Goal: Use online tool/utility: Use online tool/utility

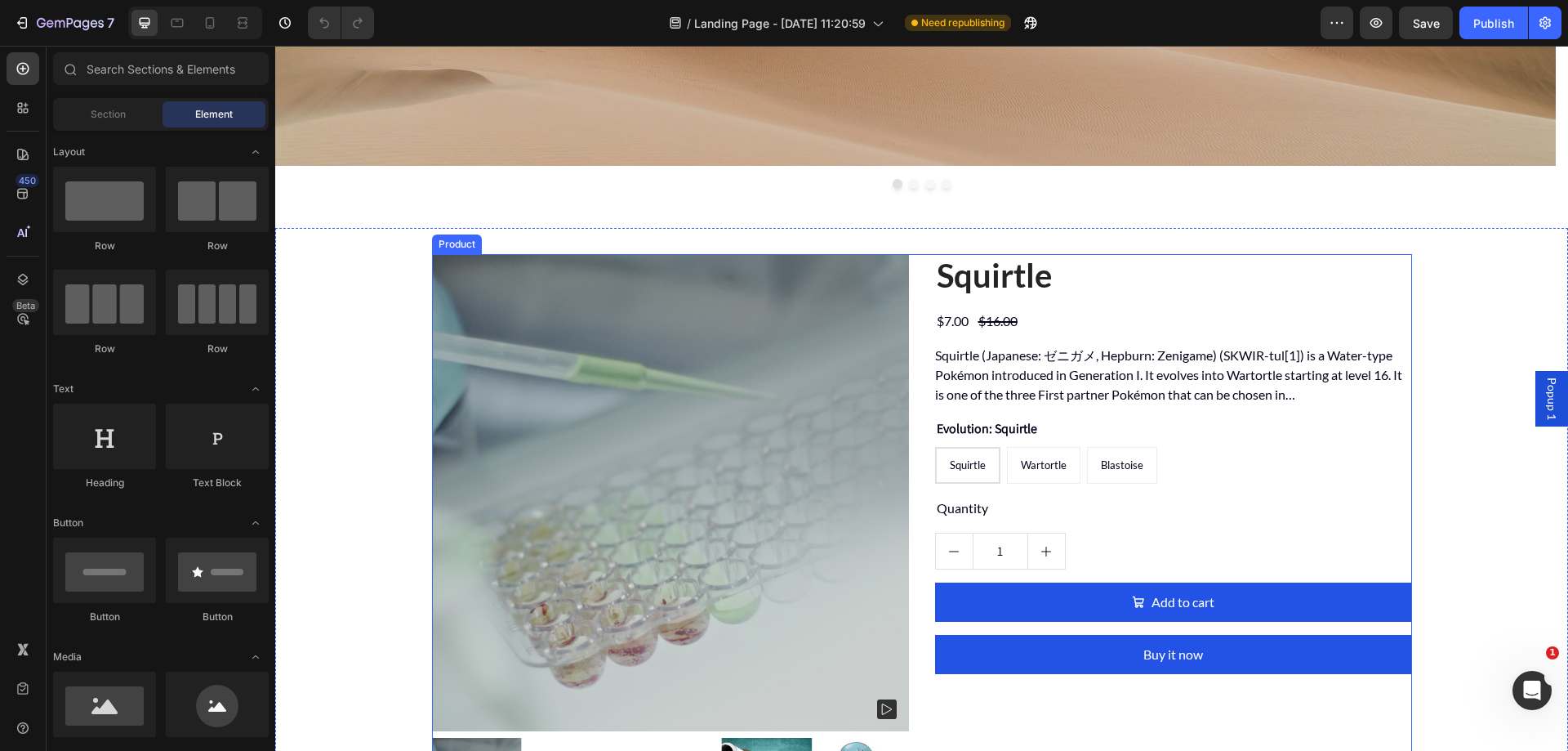
scroll to position [490, 0]
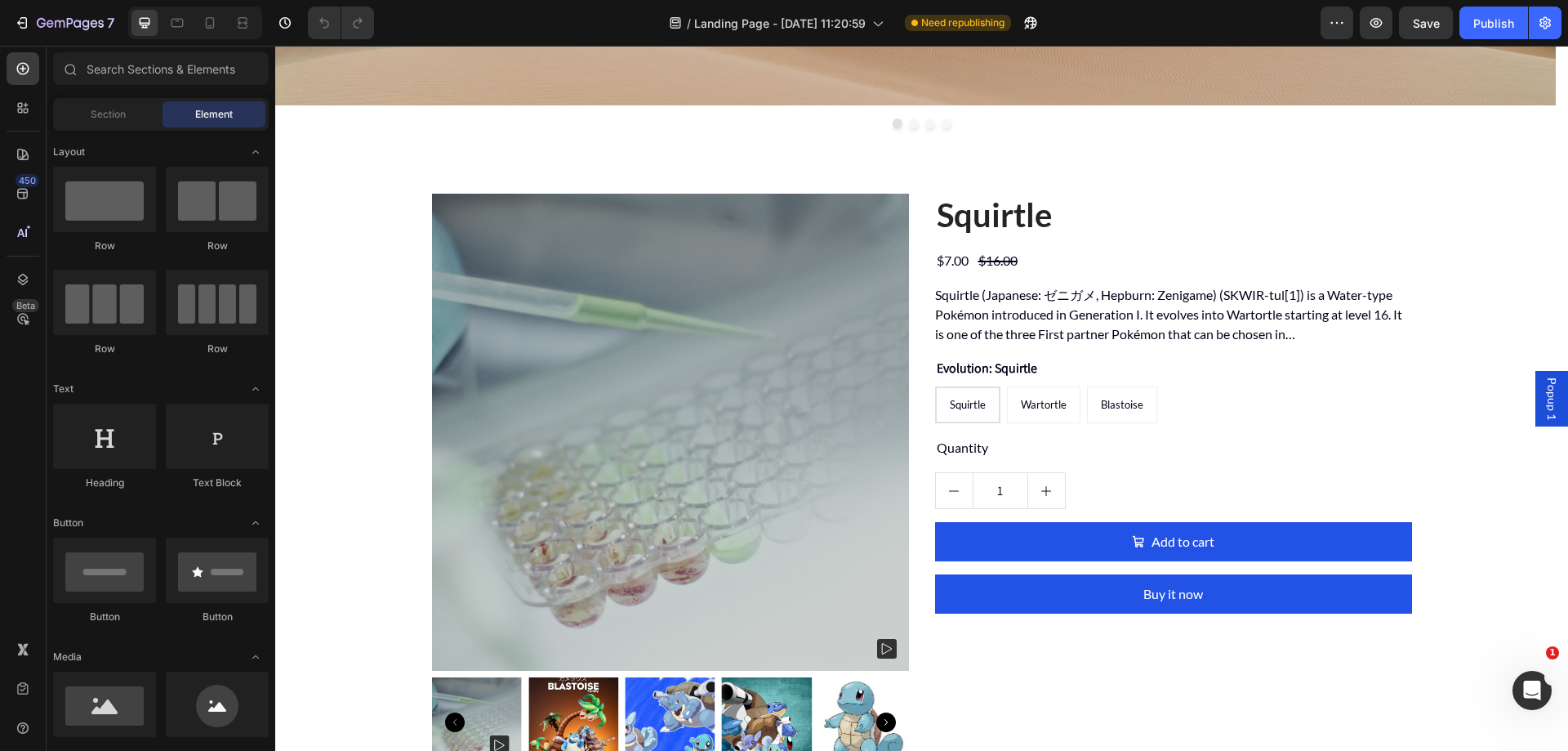
click at [1544, 411] on span "Popup 1" at bounding box center [1551, 399] width 17 height 43
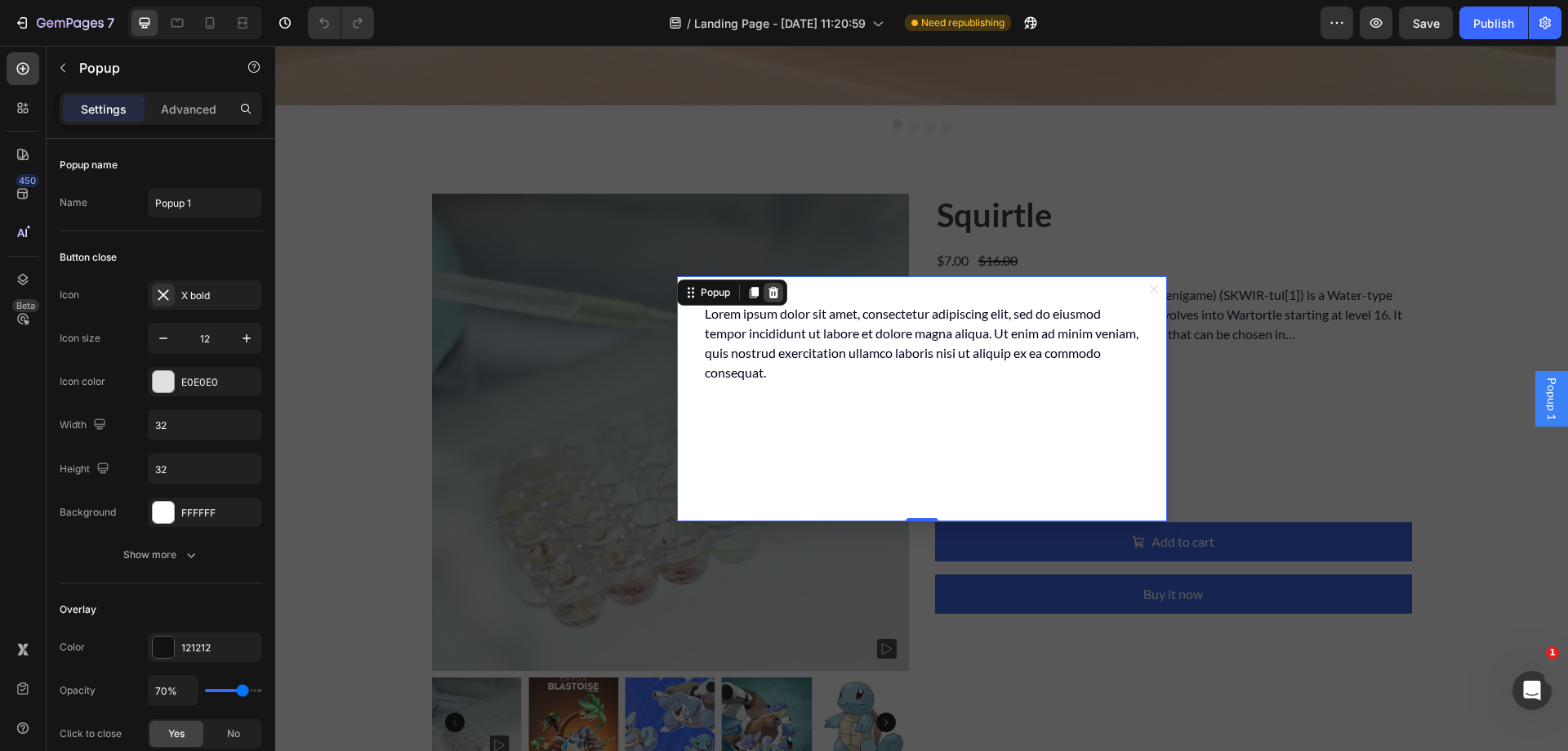
click at [770, 291] on icon "Dialog content" at bounding box center [773, 291] width 10 height 11
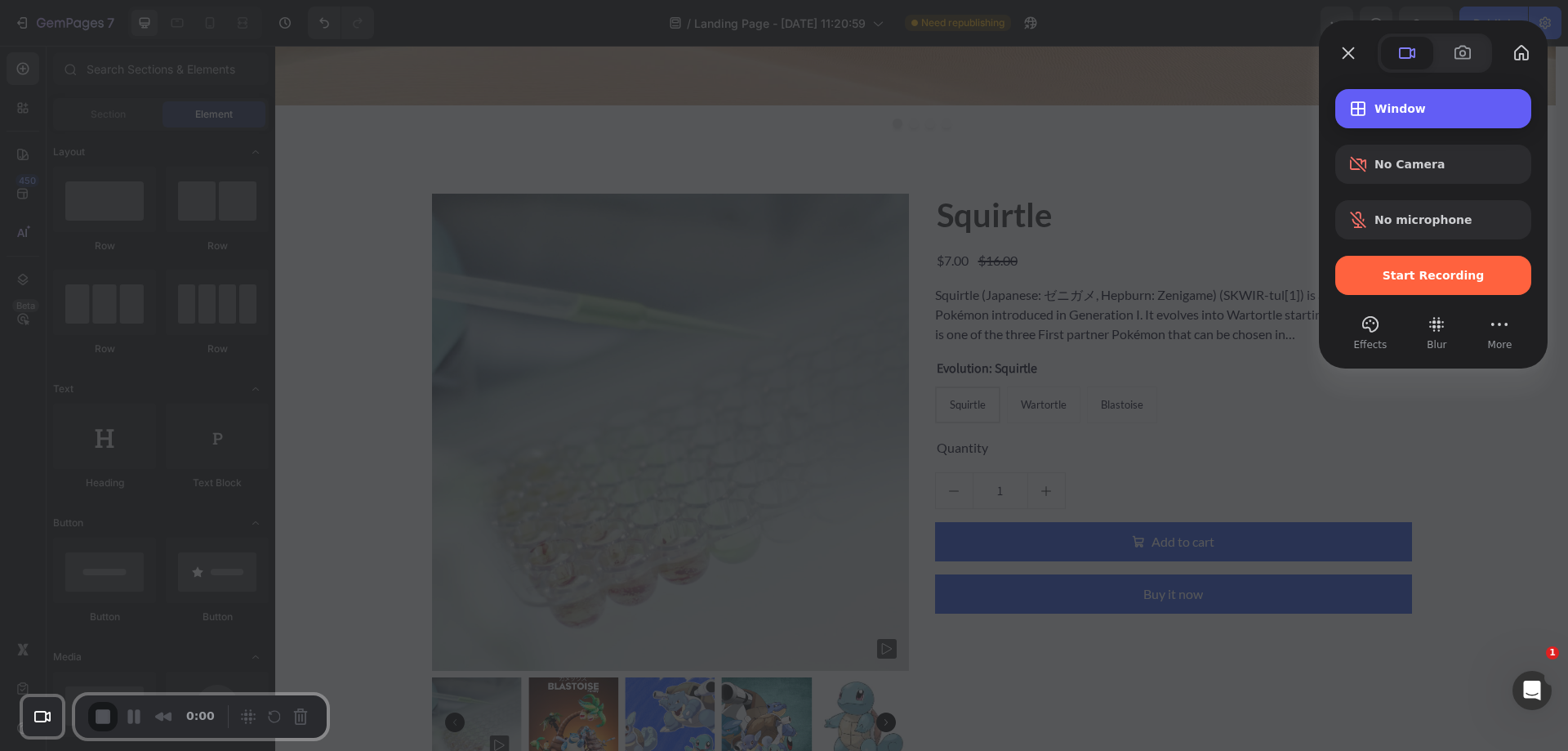
click at [1408, 112] on span "Window" at bounding box center [1446, 108] width 144 height 13
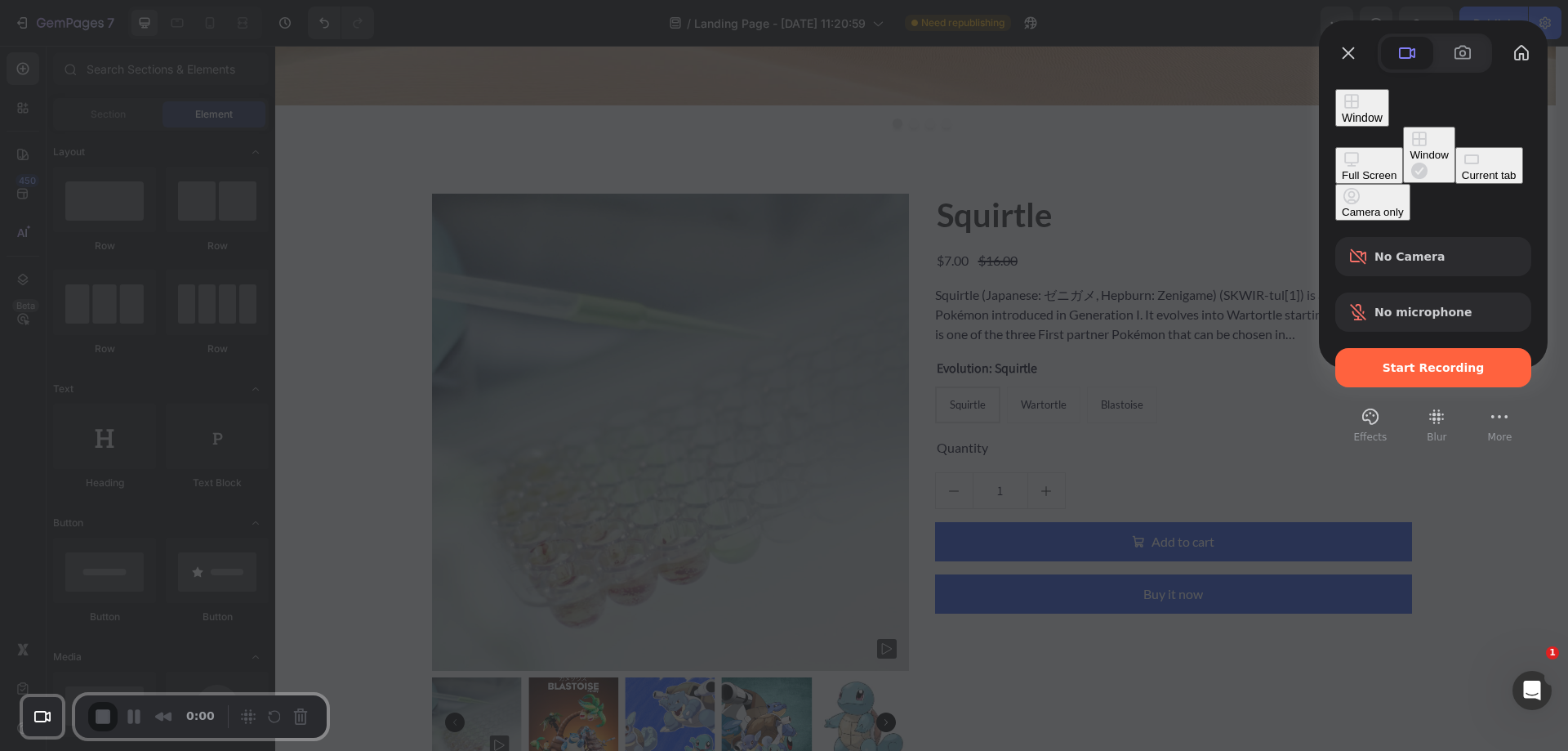
click at [1456, 173] on button "Current tab" at bounding box center [1490, 166] width 68 height 37
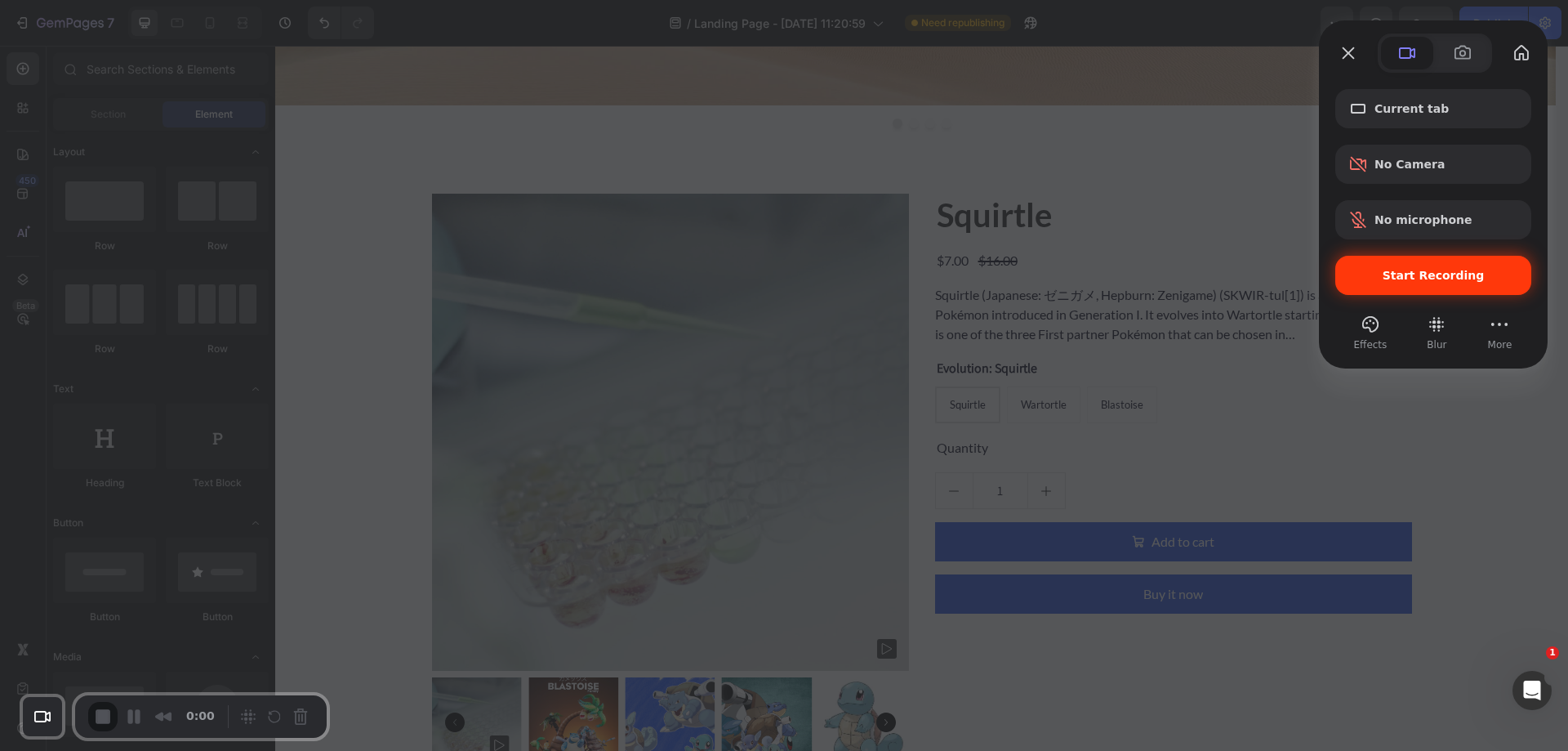
click at [1378, 270] on span "Start Recording" at bounding box center [1433, 275] width 170 height 13
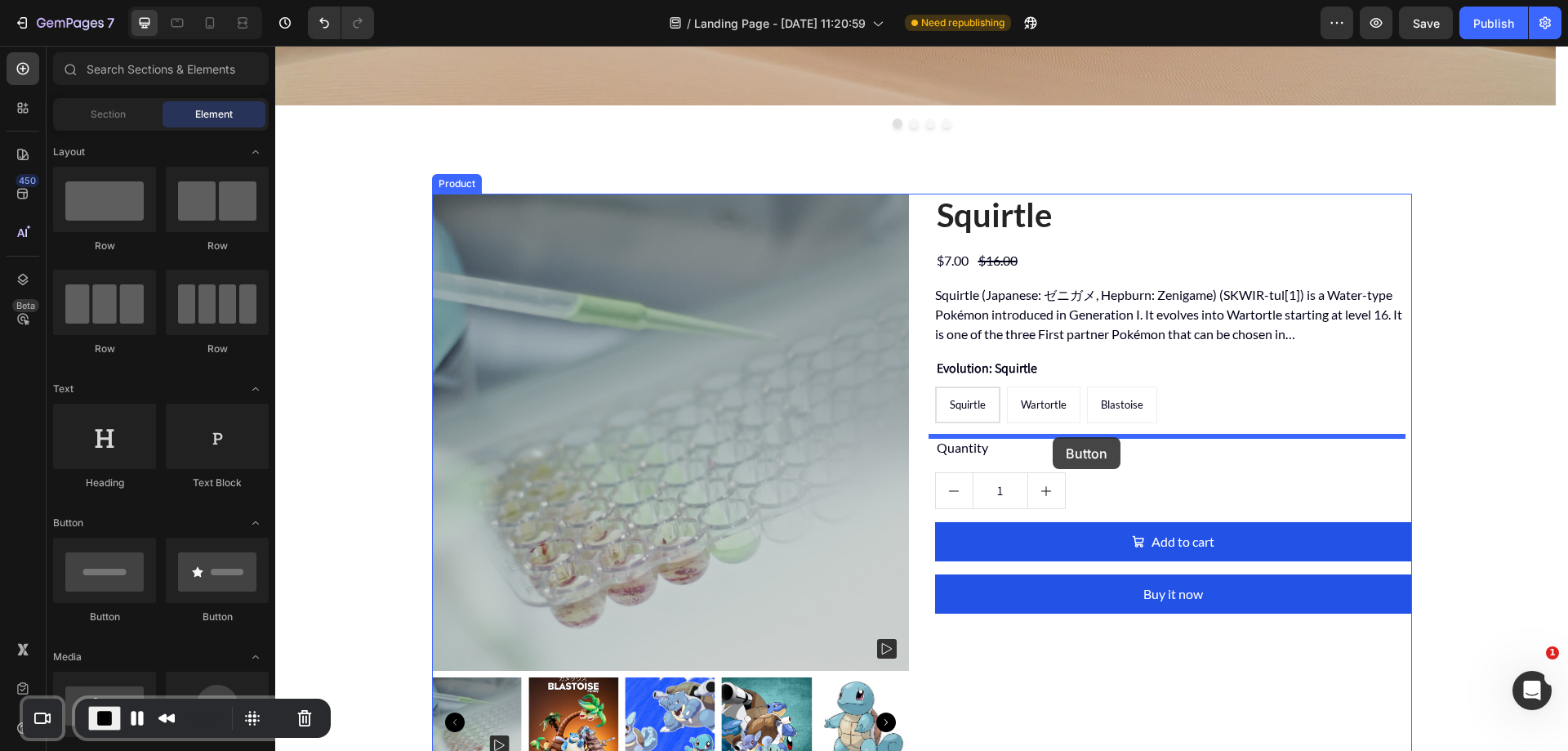
drag, startPoint x: 547, startPoint y: 627, endPoint x: 1053, endPoint y: 437, distance: 540.5
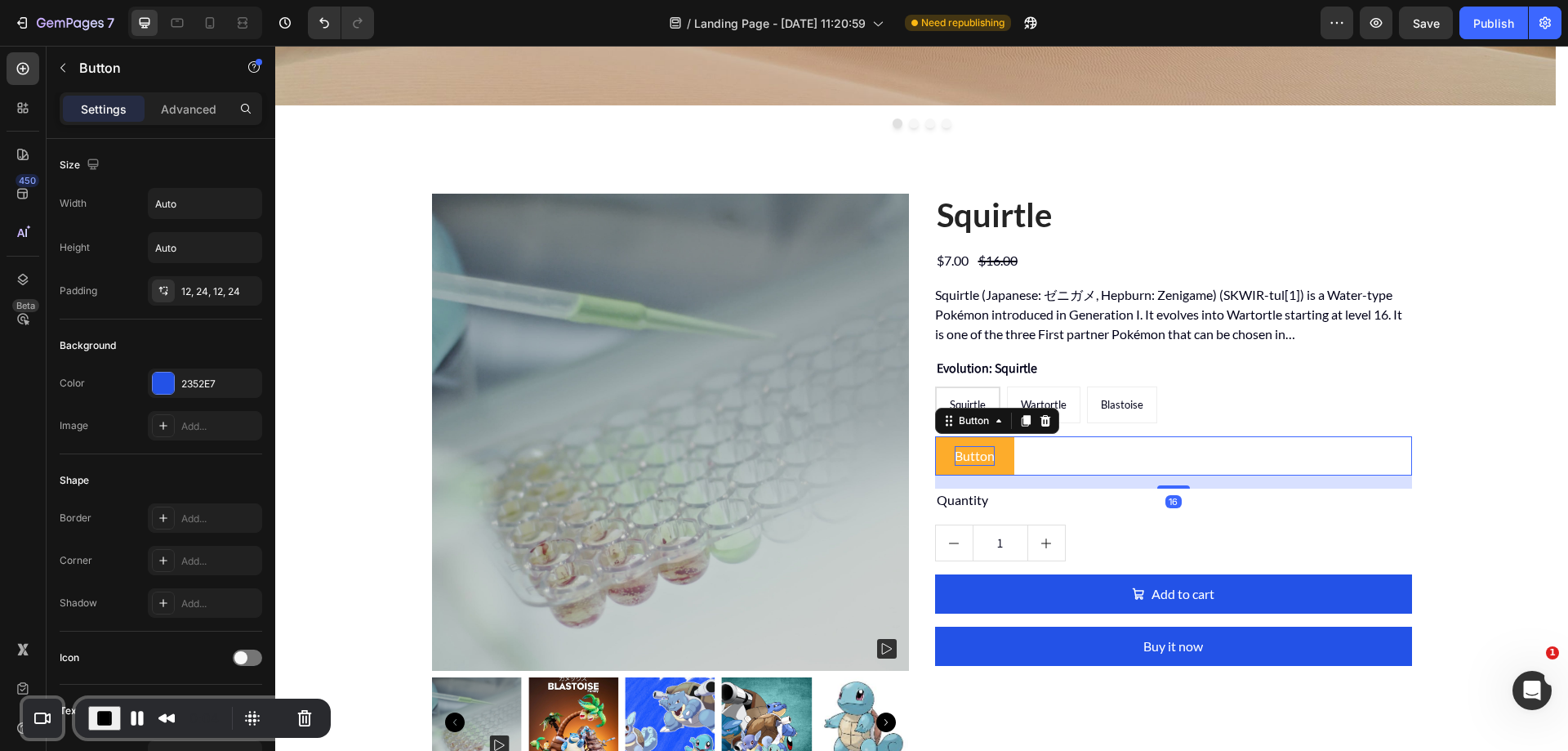
click at [960, 457] on p "Button" at bounding box center [975, 455] width 40 height 19
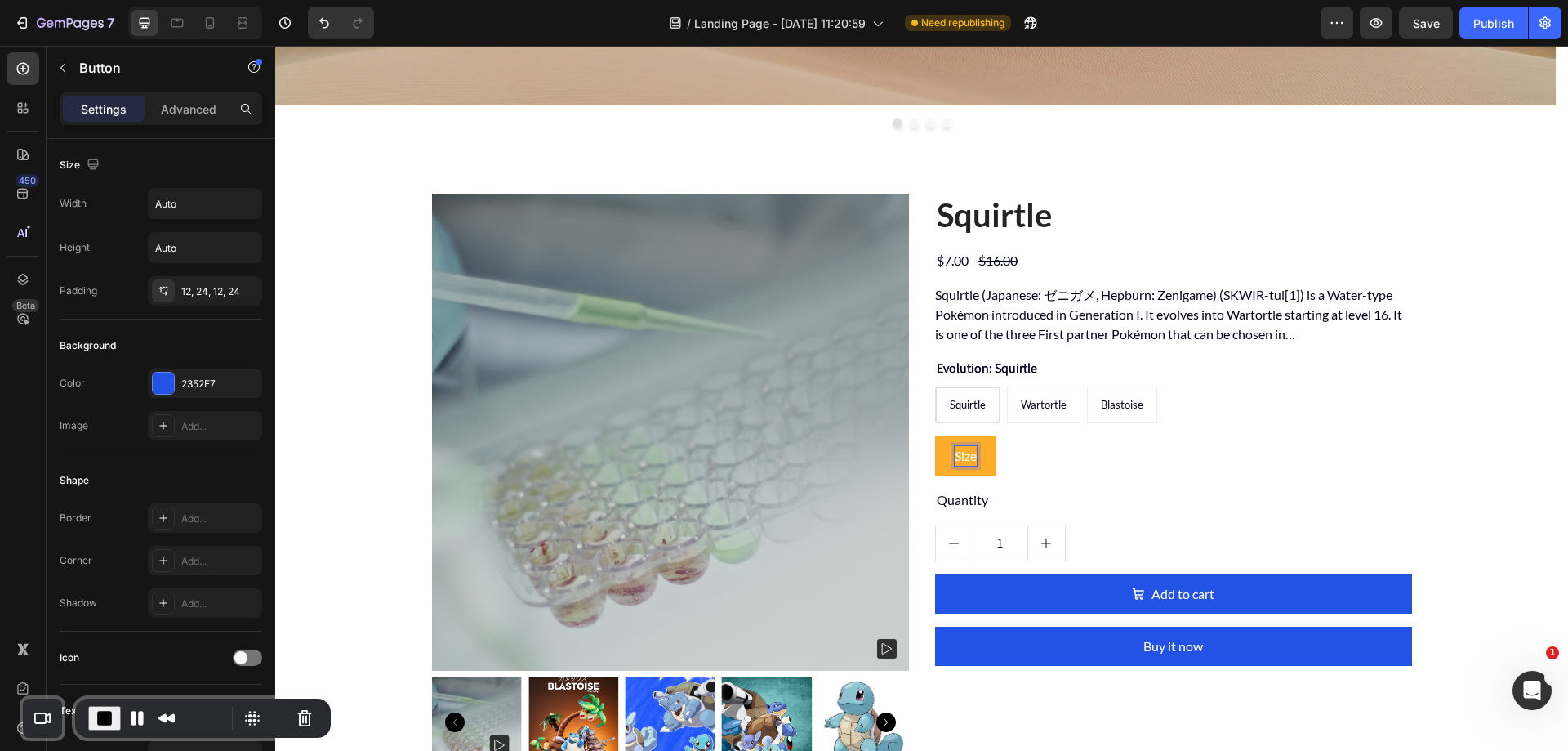
click at [935, 436] on button "Size" at bounding box center [965, 455] width 61 height 39
click at [1087, 464] on div "Size Chart Button 16" at bounding box center [1173, 455] width 477 height 39
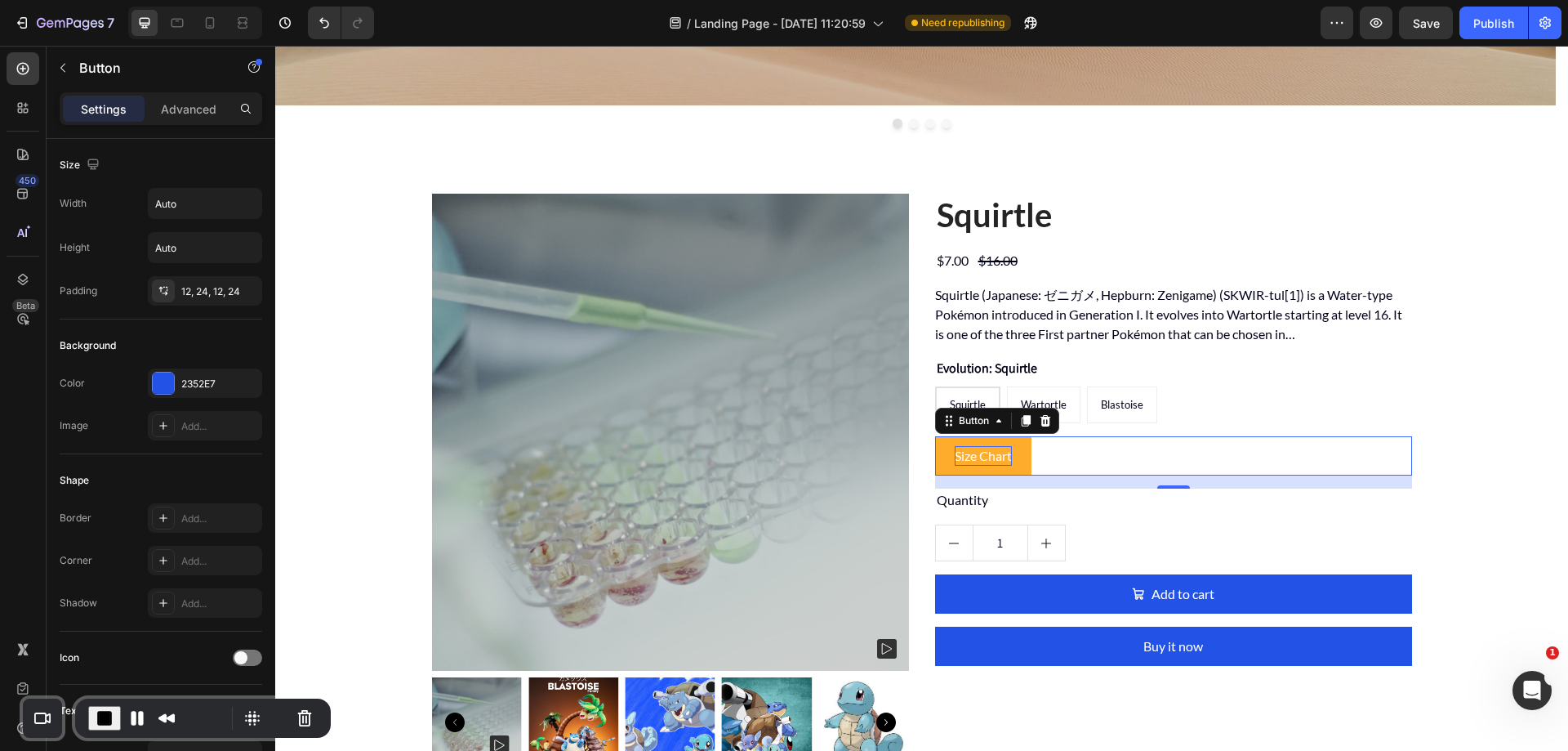
click at [1012, 466] on button "Size Chart" at bounding box center [983, 455] width 97 height 39
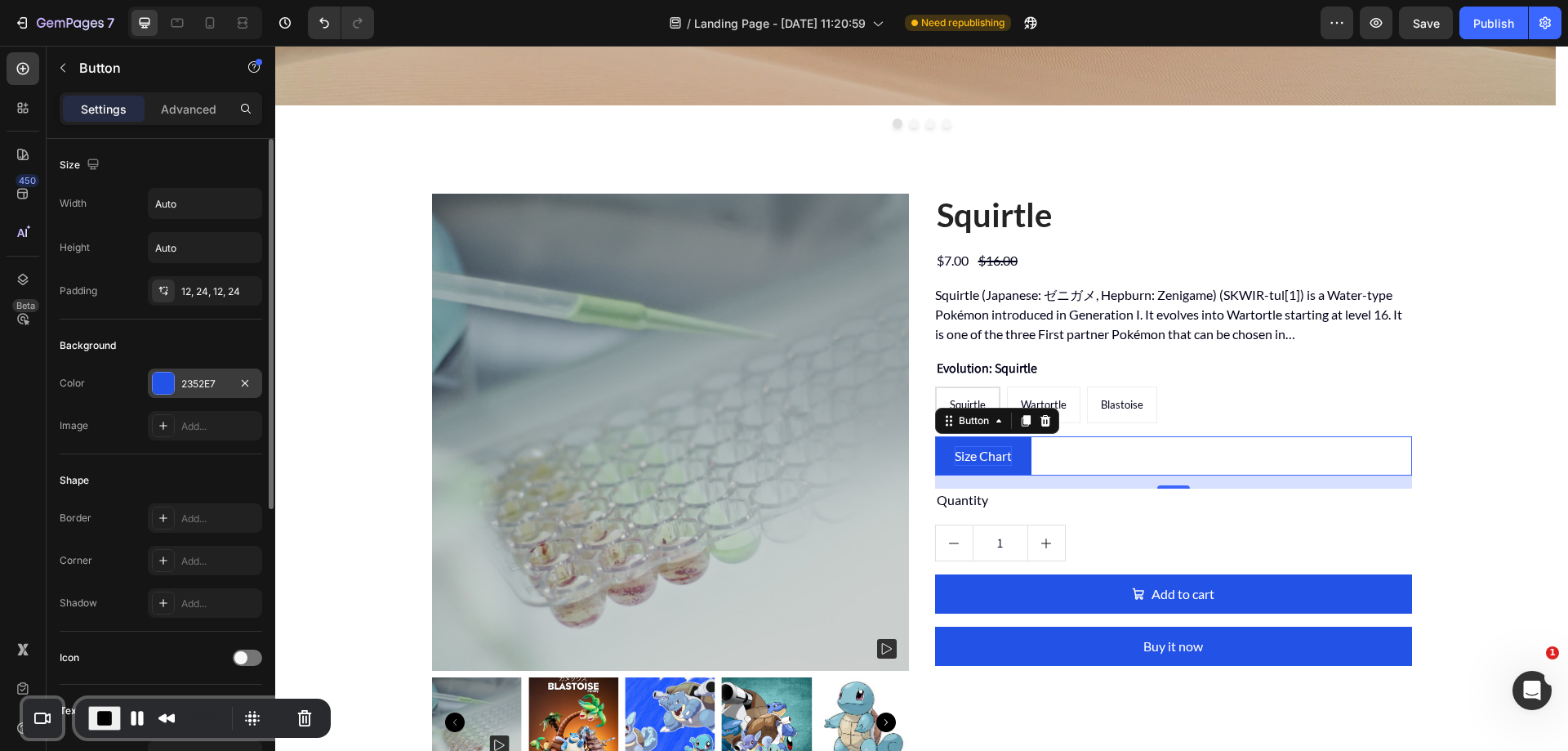
click at [196, 384] on div "2352E7" at bounding box center [205, 384] width 47 height 15
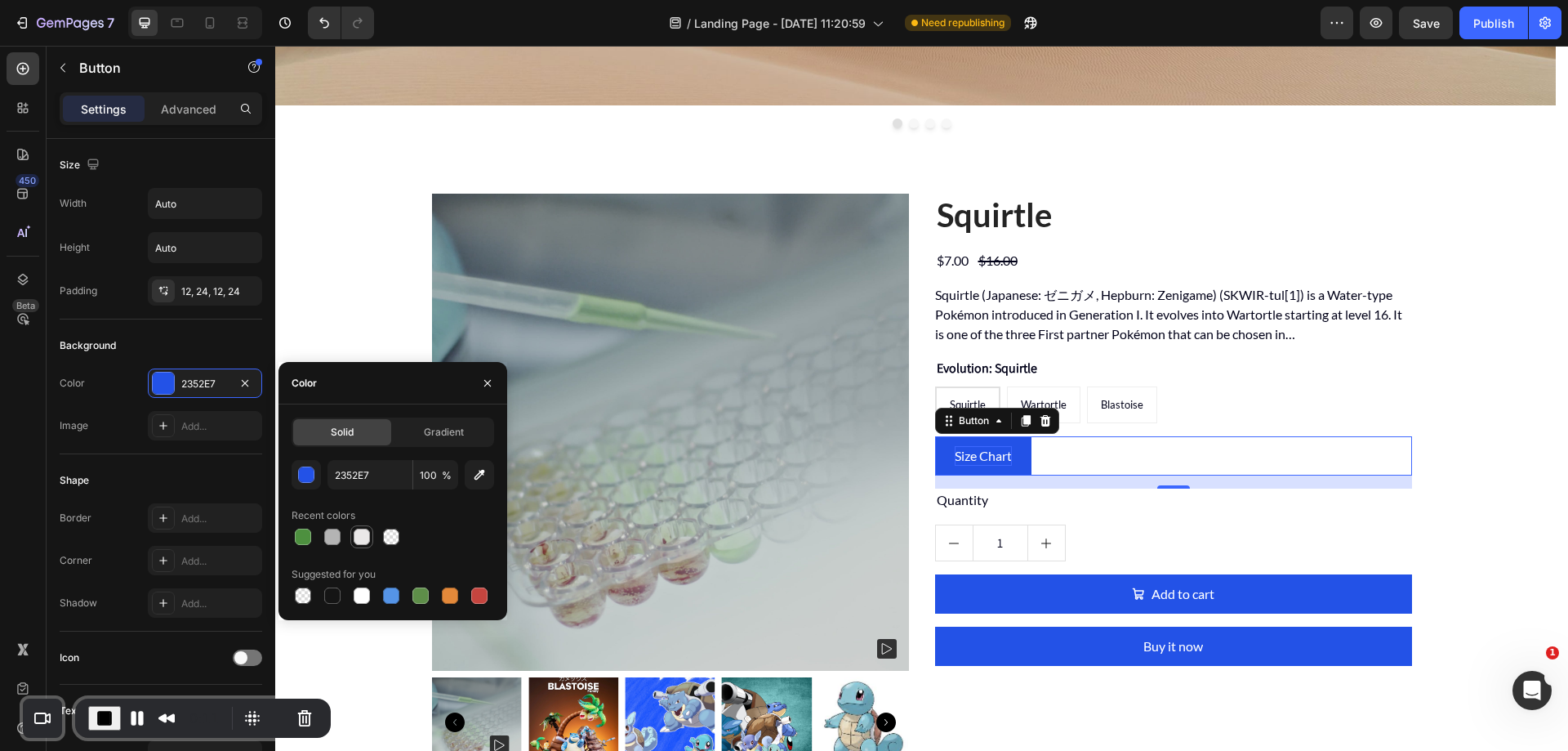
click at [360, 539] on div at bounding box center [362, 536] width 17 height 17
type input "EAE8E8"
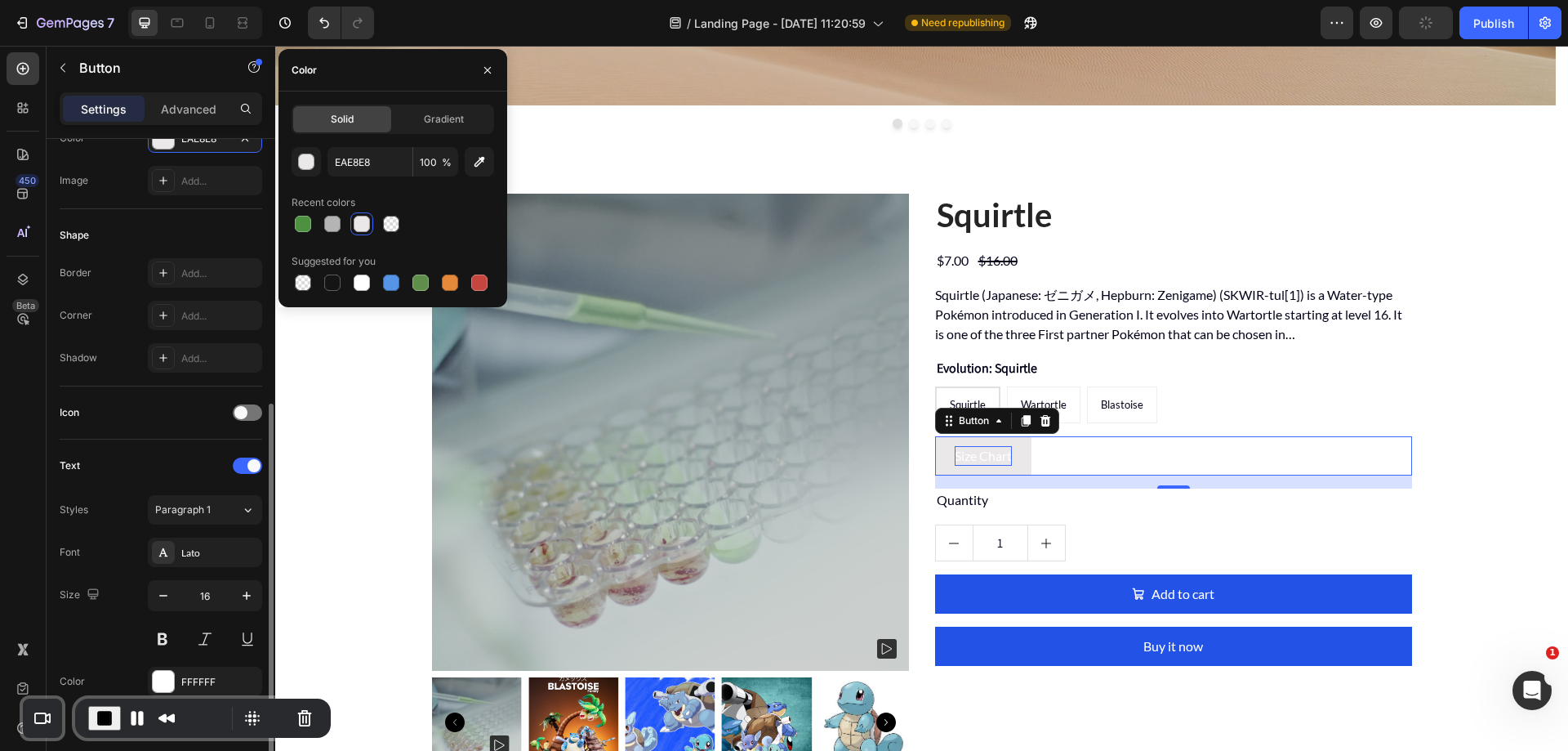
scroll to position [327, 0]
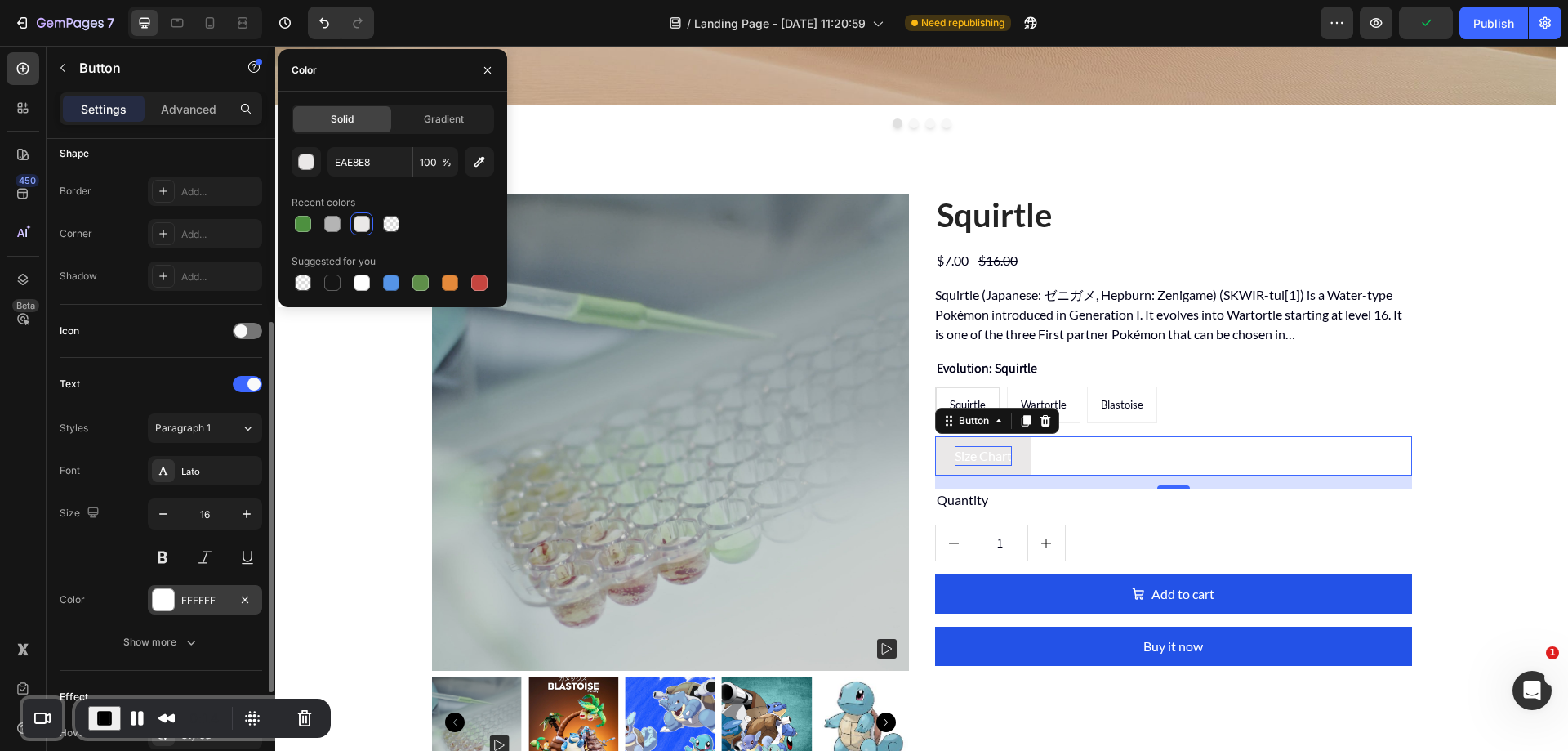
click at [167, 598] on div at bounding box center [163, 599] width 21 height 21
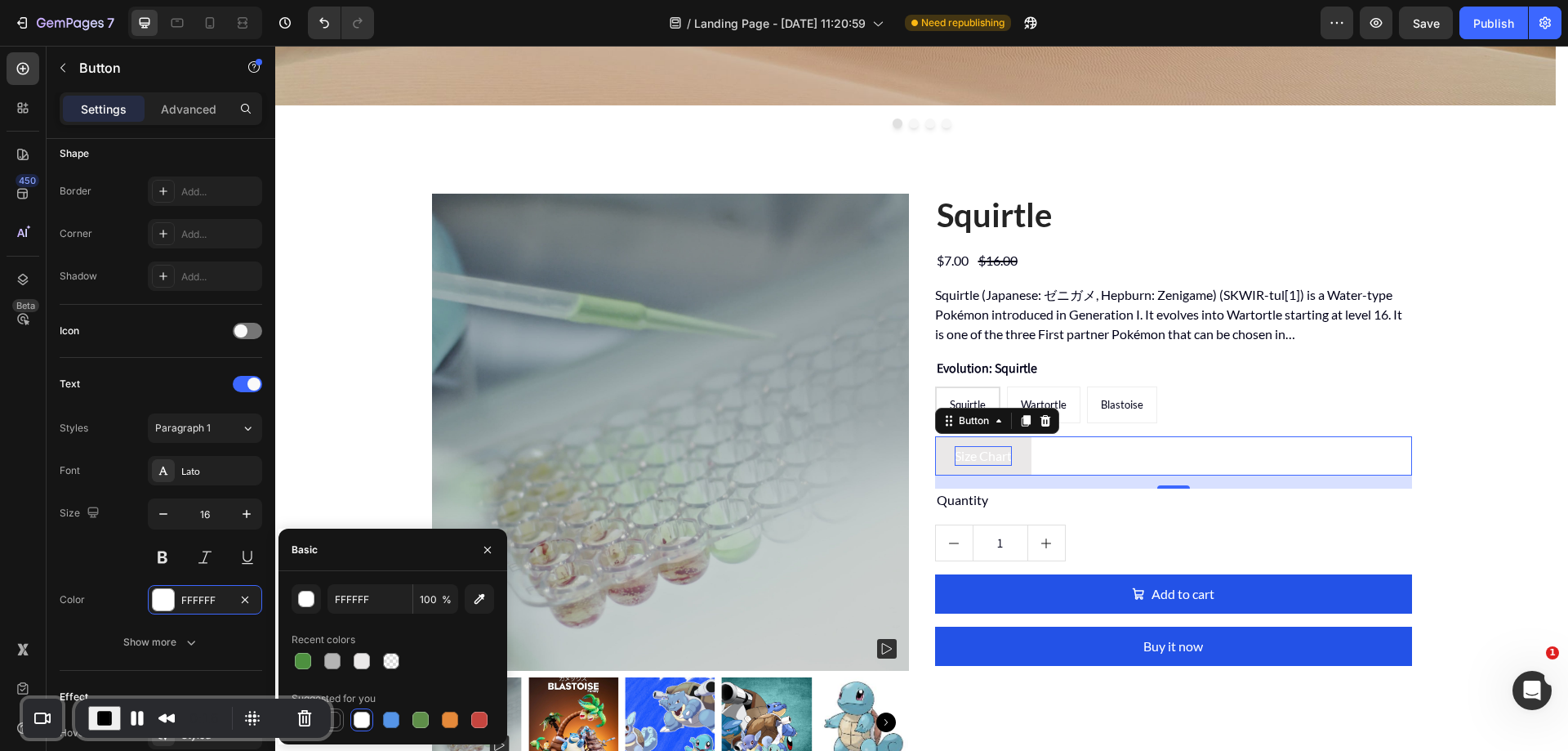
click at [336, 718] on div at bounding box center [332, 720] width 17 height 17
type input "151515"
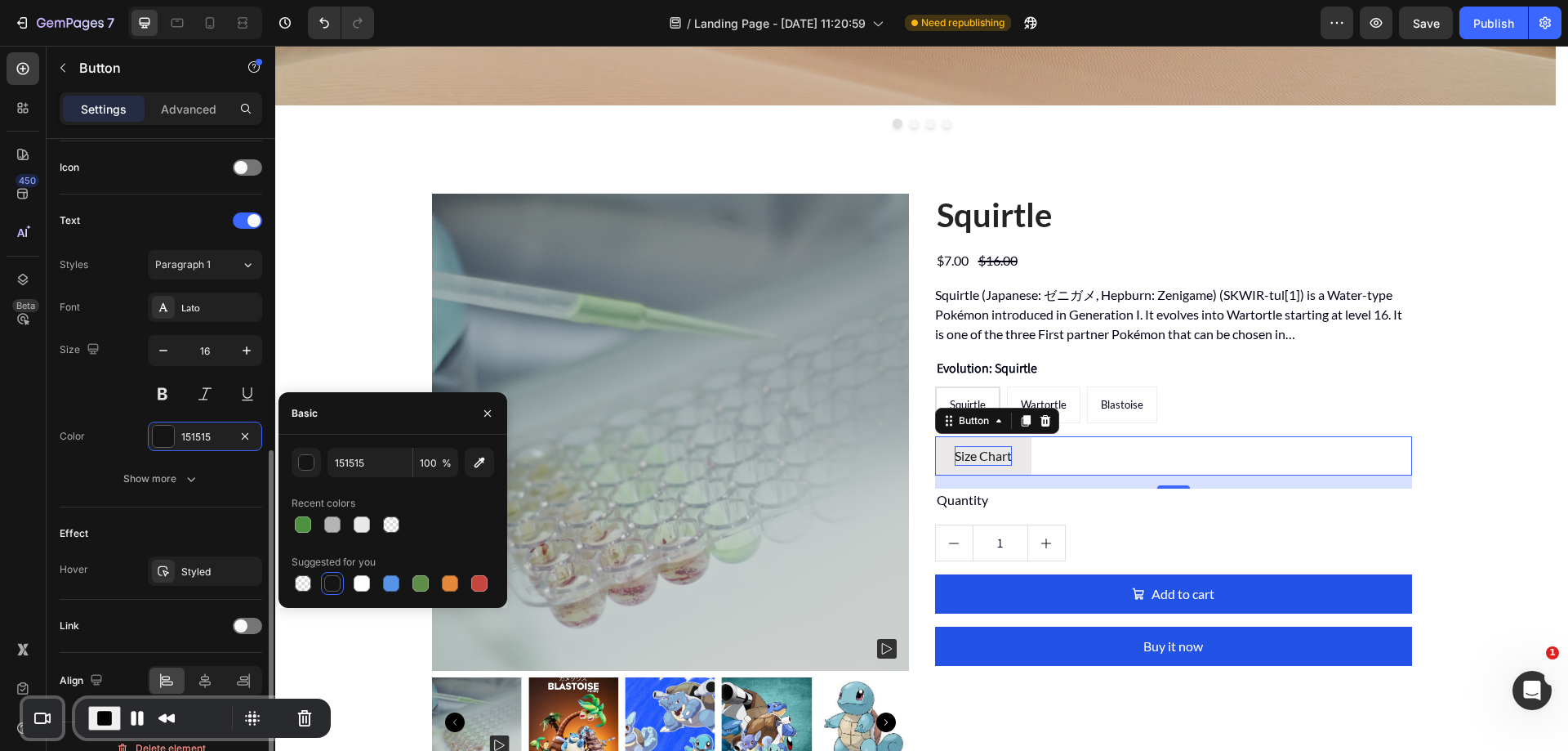
scroll to position [513, 0]
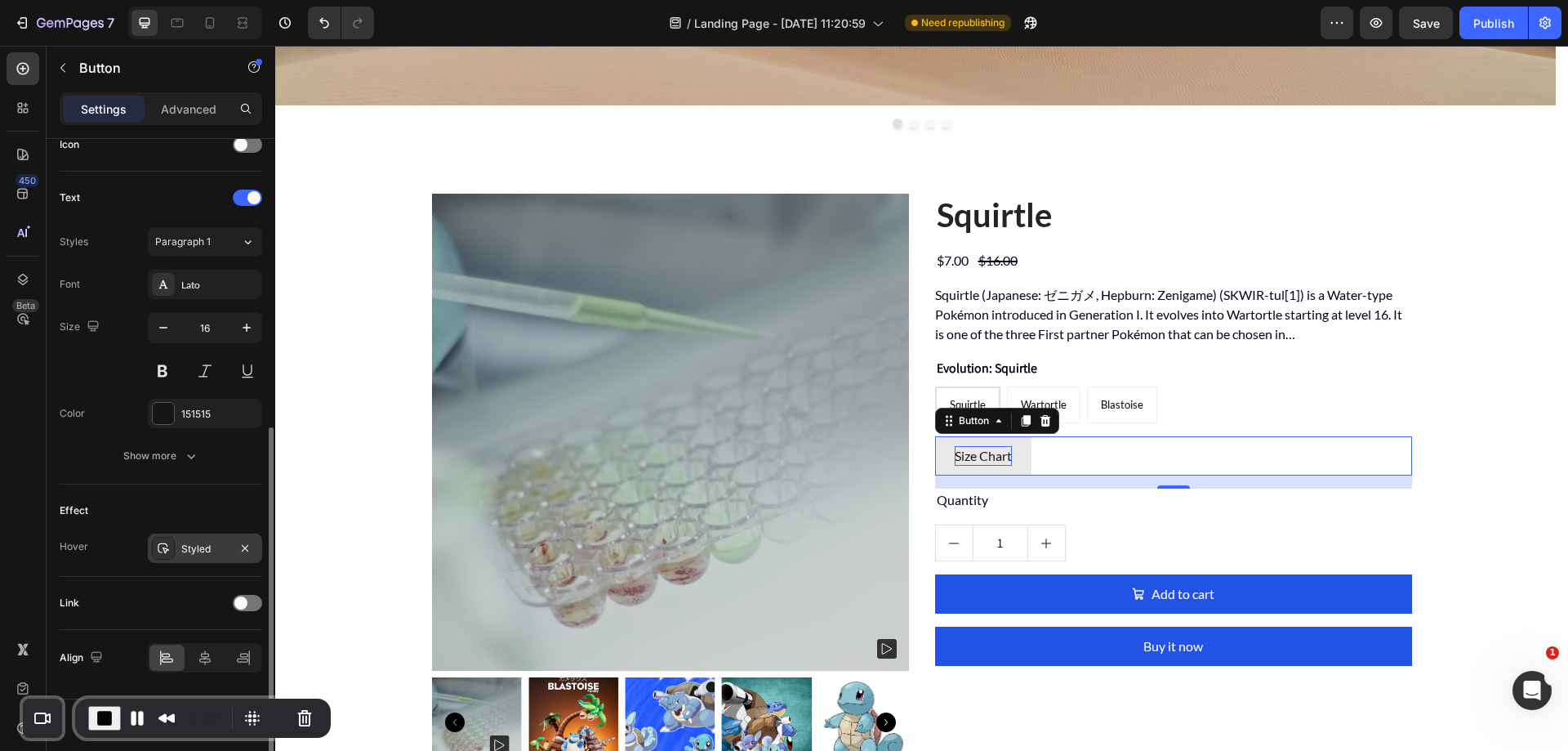
click at [210, 547] on div "Styled" at bounding box center [205, 549] width 47 height 15
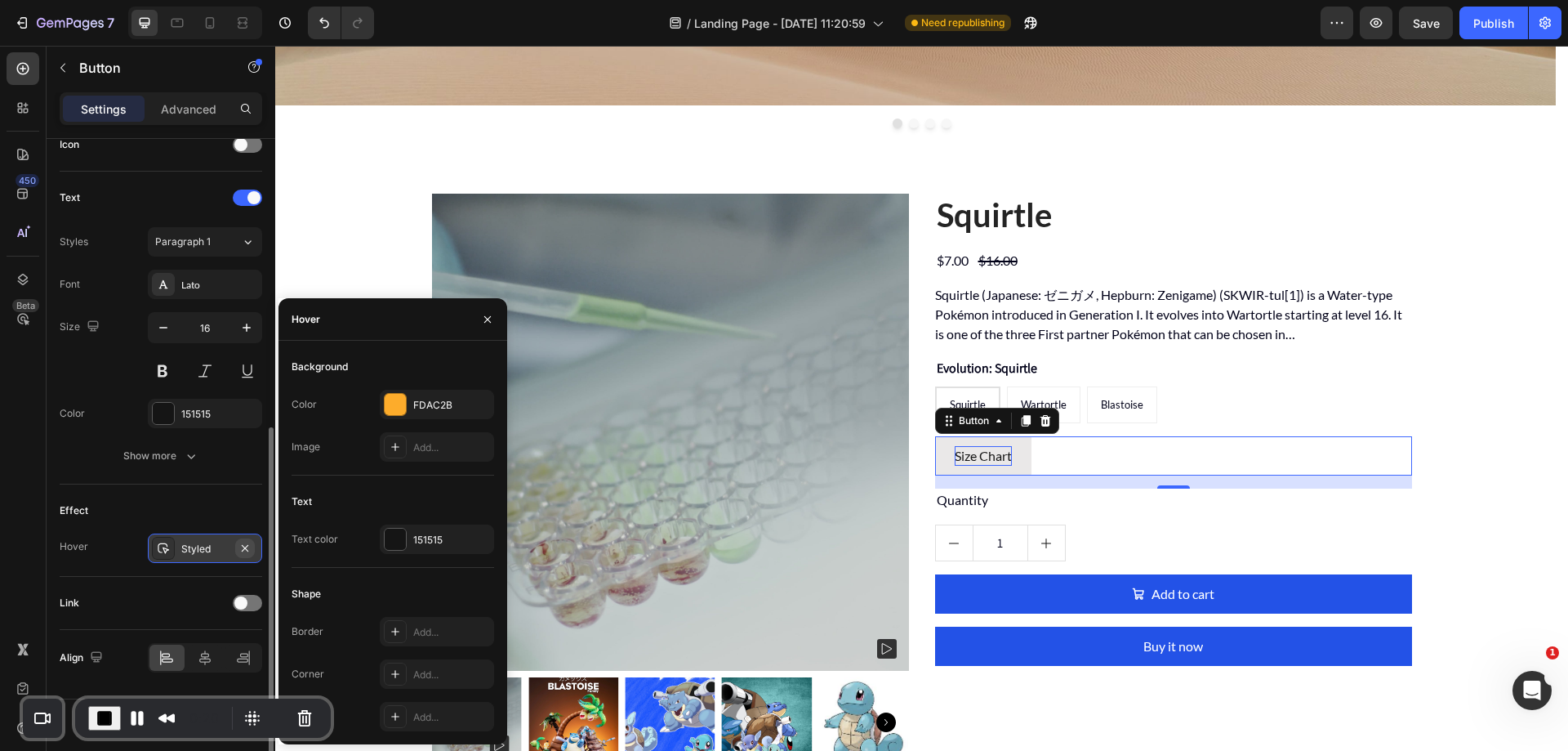
click at [249, 550] on icon "button" at bounding box center [244, 548] width 13 height 13
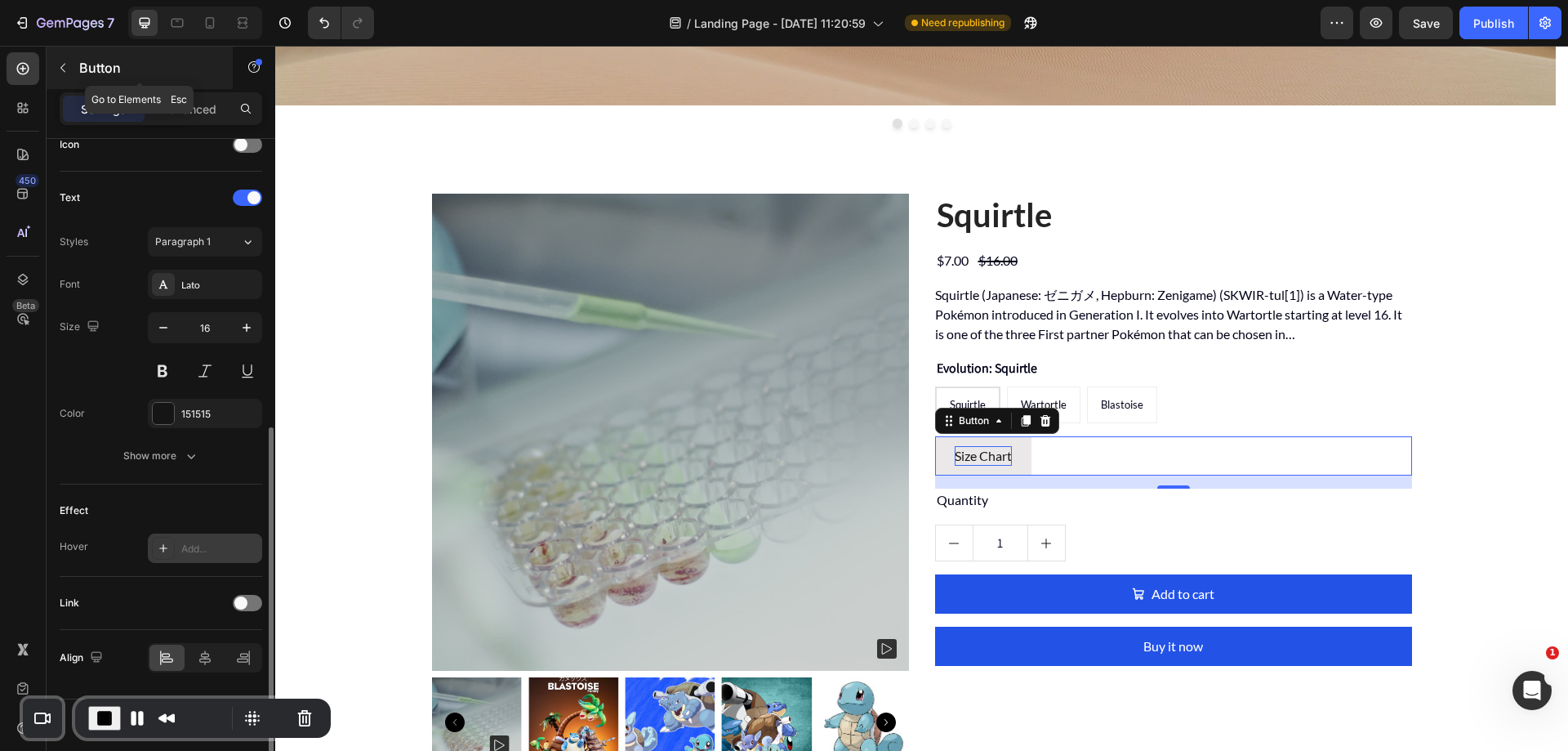
click at [72, 67] on button "button" at bounding box center [63, 68] width 26 height 26
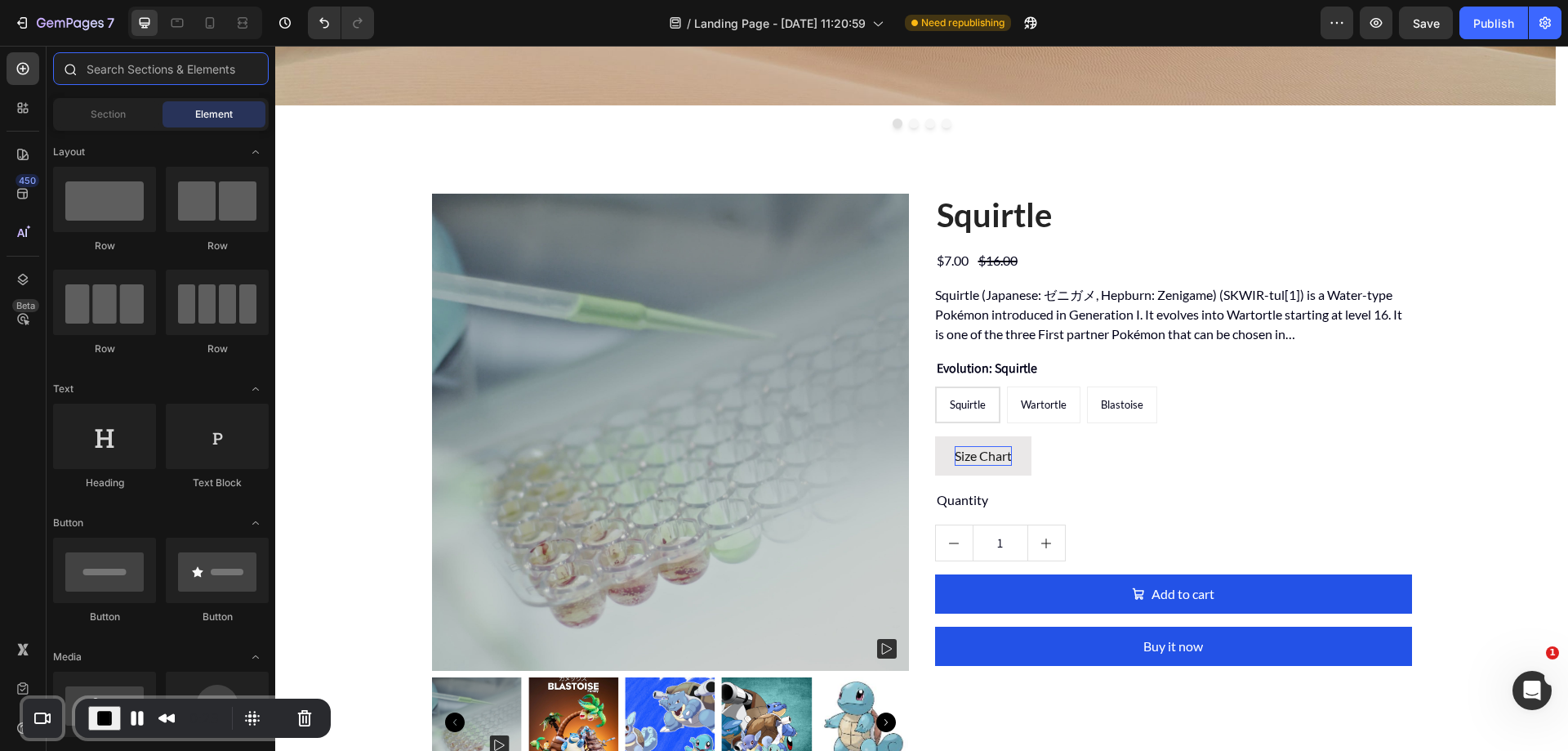
click at [125, 72] on input "text" at bounding box center [160, 68] width 215 height 32
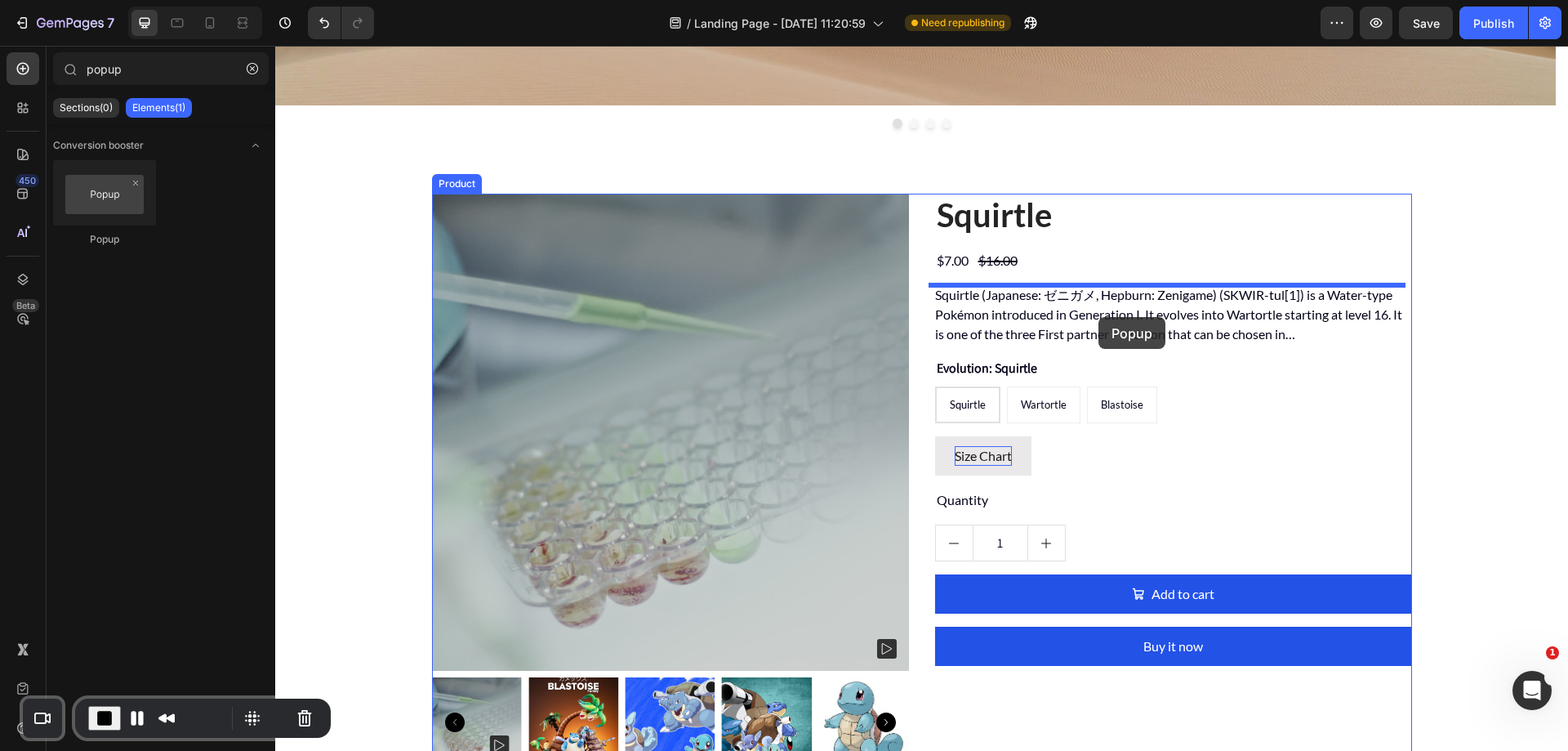
drag, startPoint x: 496, startPoint y: 282, endPoint x: 1099, endPoint y: 317, distance: 604.0
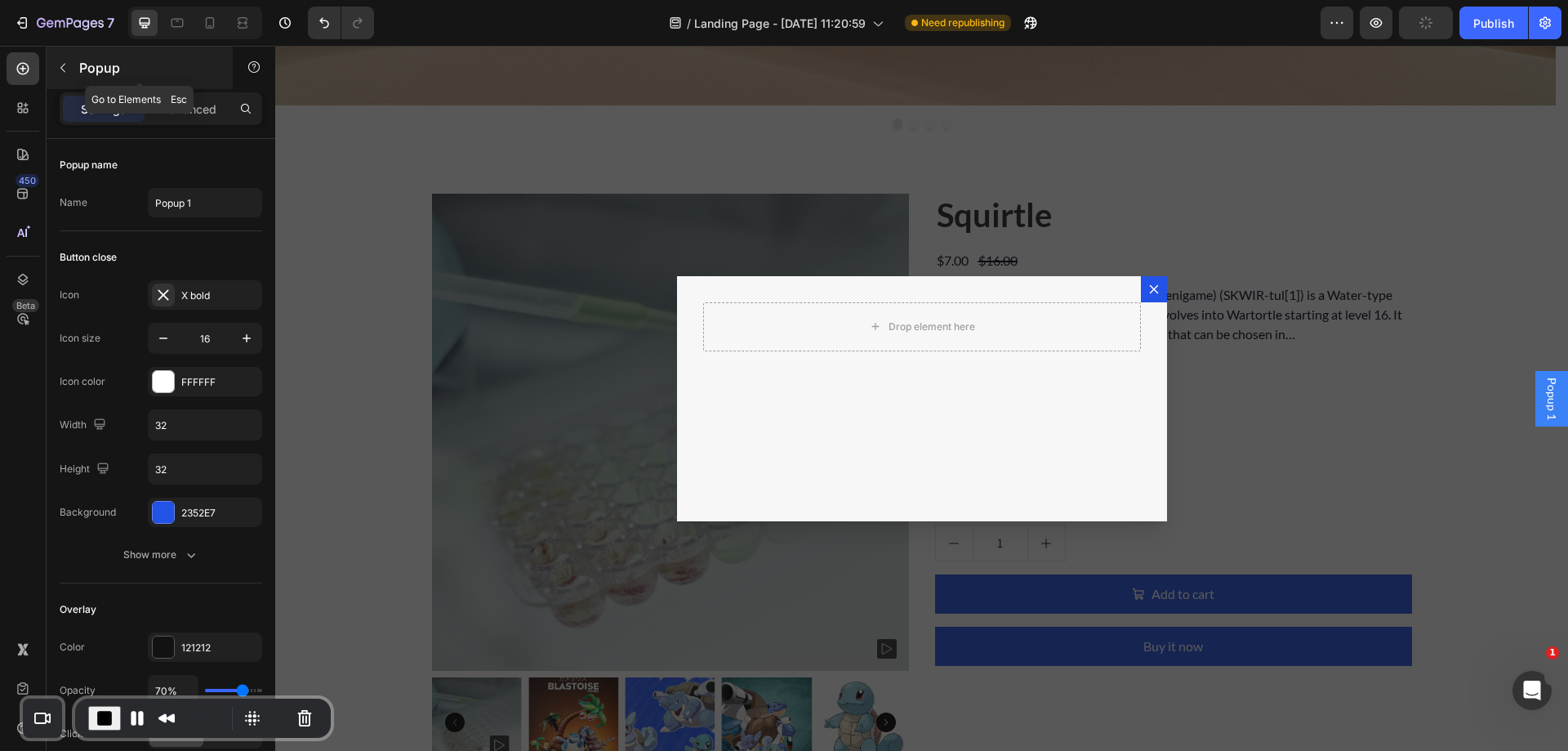
click at [59, 68] on icon "button" at bounding box center [63, 67] width 13 height 13
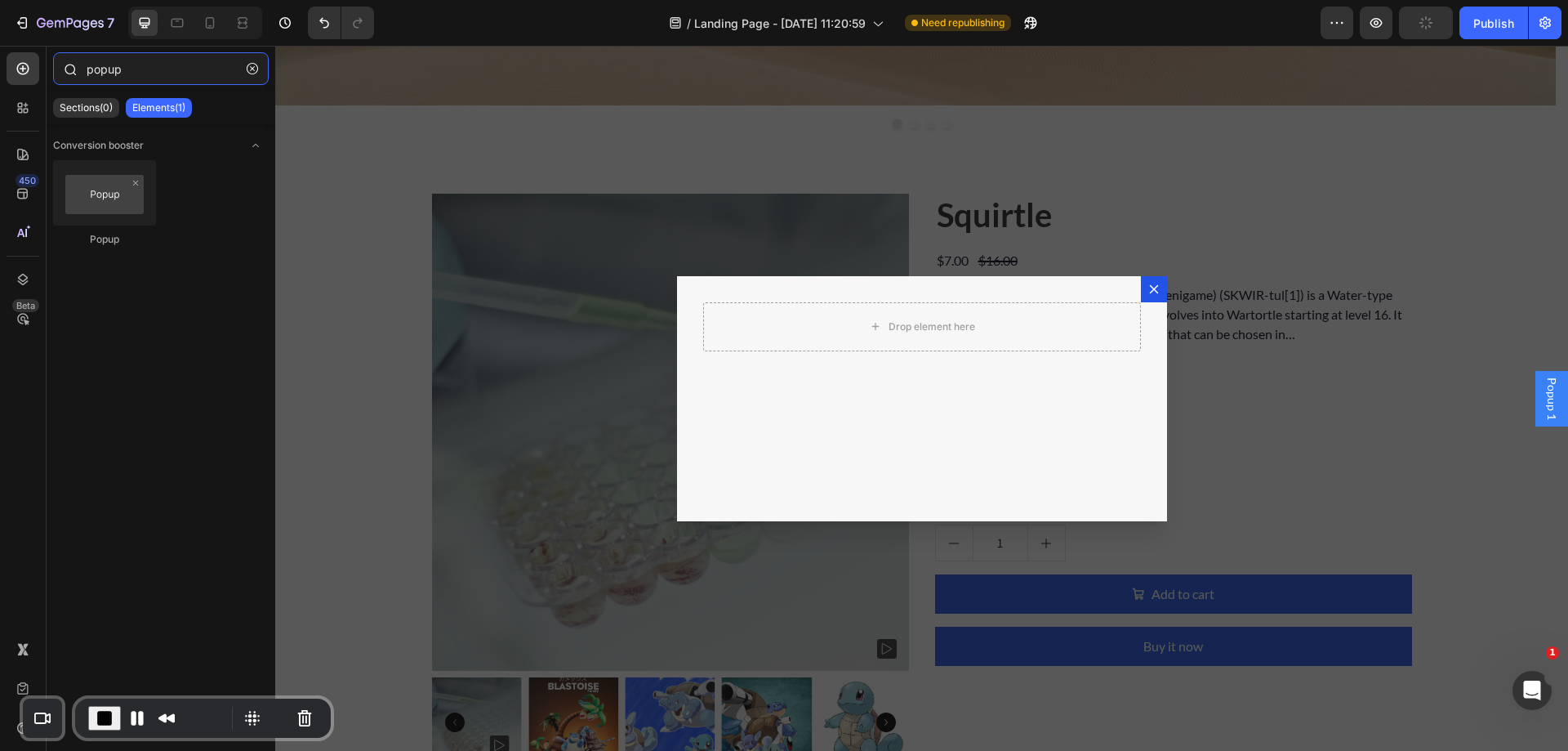
click at [147, 79] on input "popup" at bounding box center [160, 68] width 215 height 32
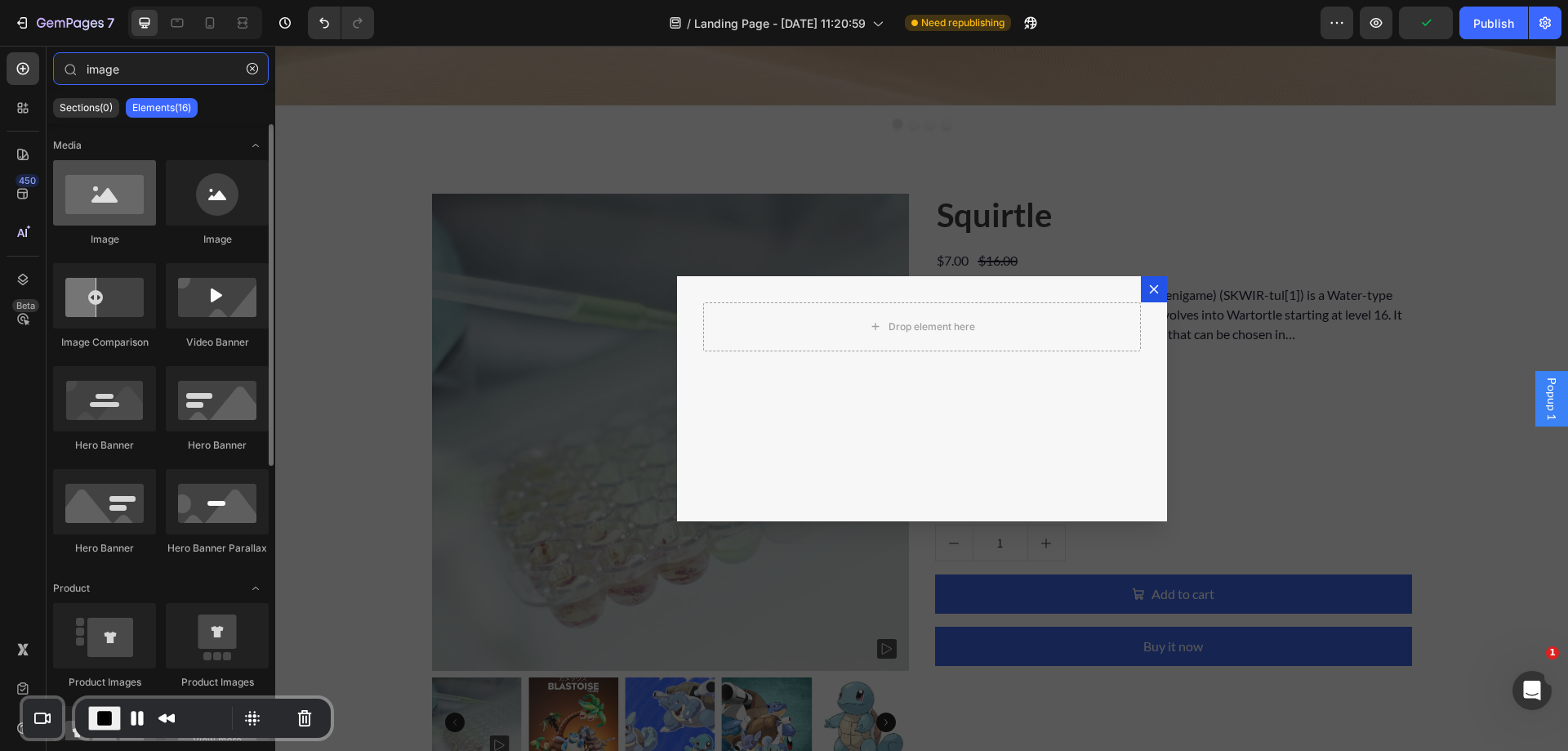
type input "image"
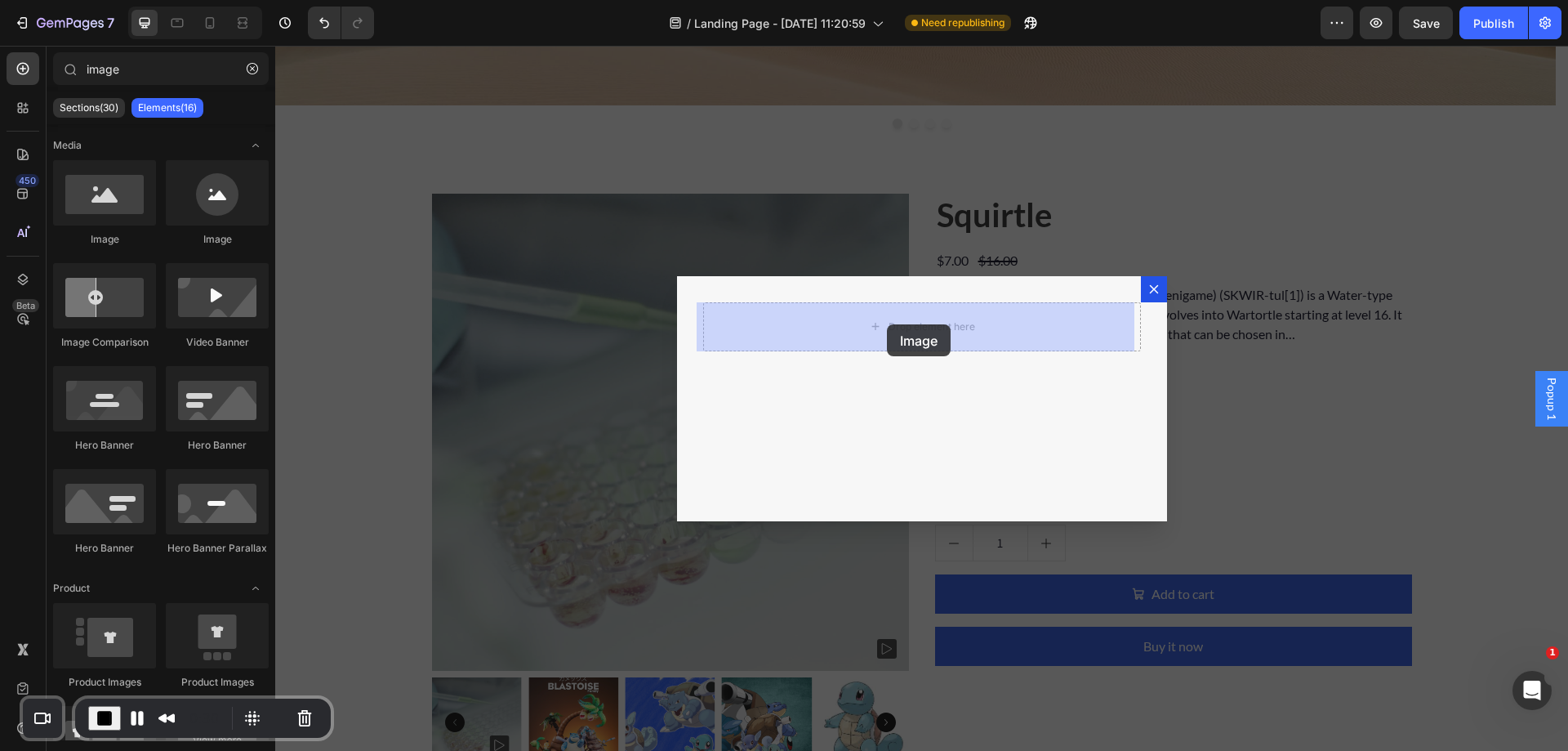
drag, startPoint x: 482, startPoint y: 299, endPoint x: 644, endPoint y: 319, distance: 163.2
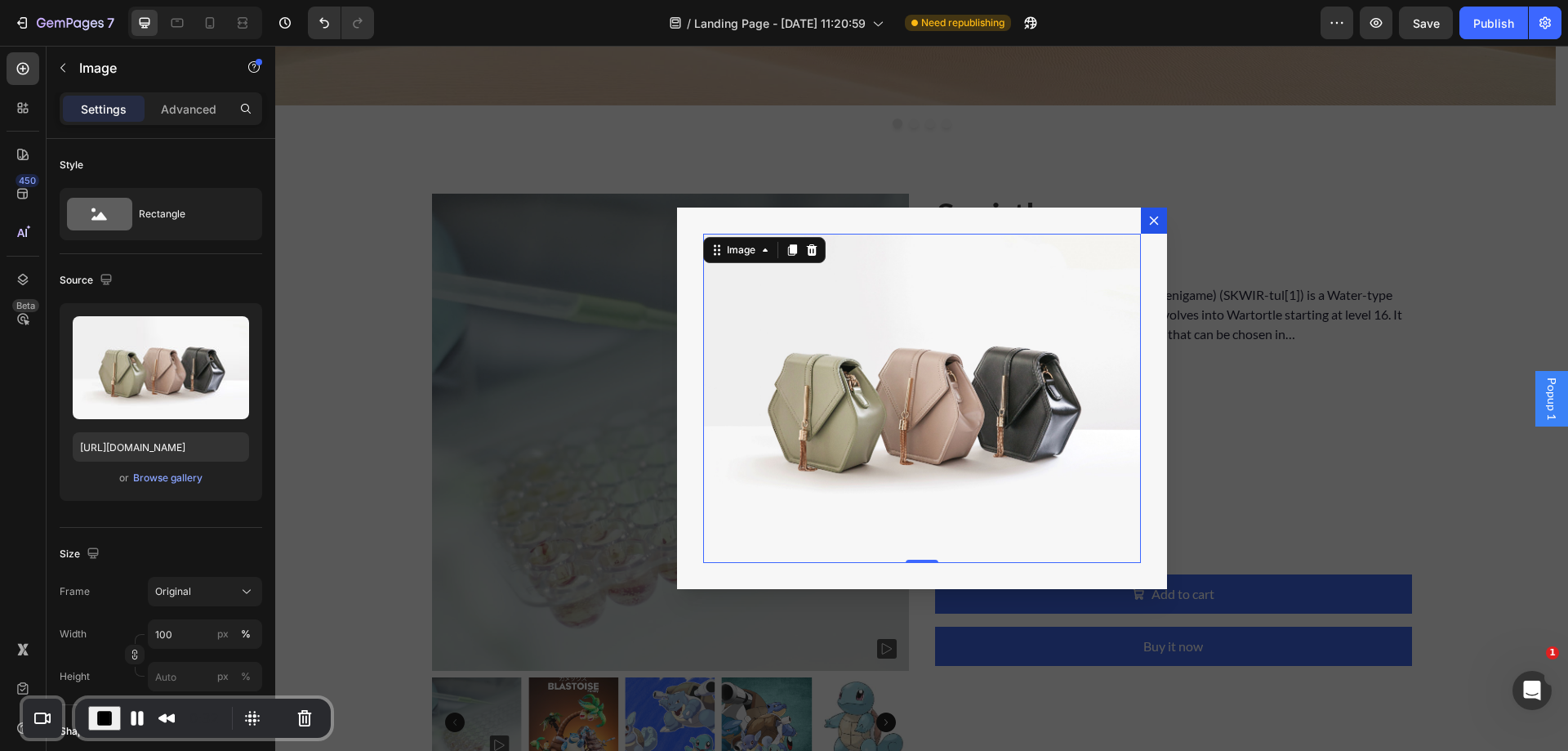
click at [1141, 222] on button "Dialog content" at bounding box center [1154, 221] width 26 height 26
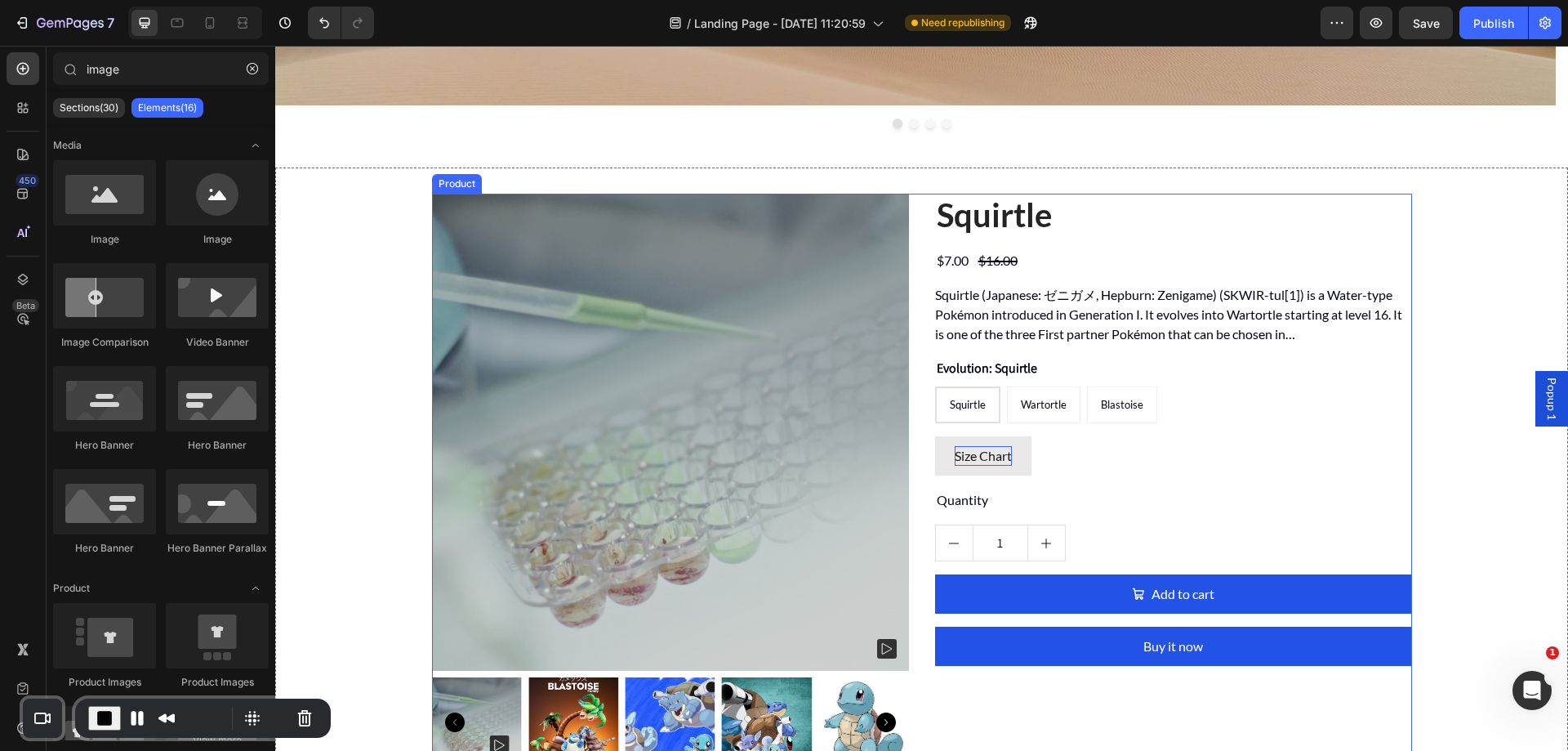
click at [1018, 440] on button "Size Chart" at bounding box center [983, 455] width 97 height 39
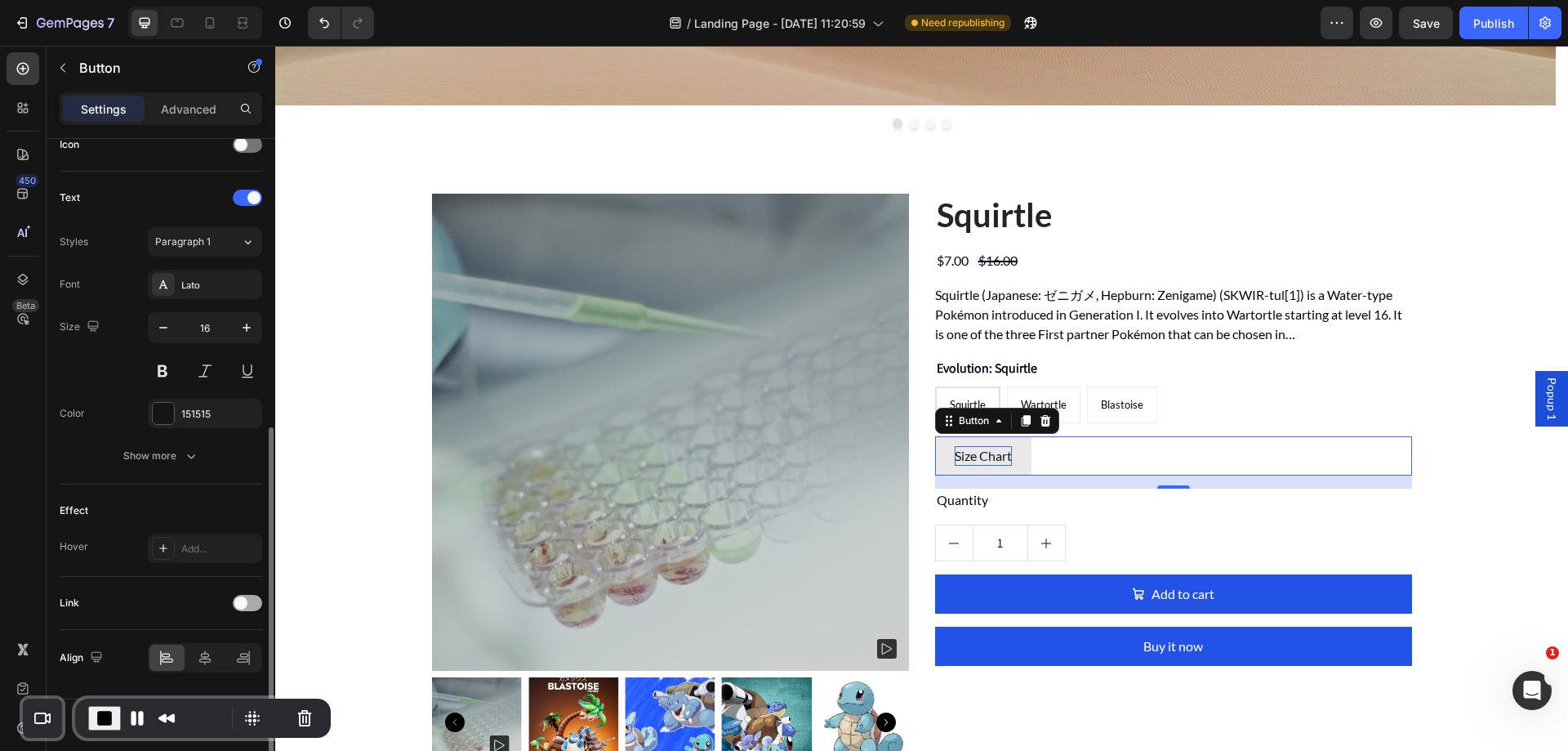
click at [251, 598] on div at bounding box center [248, 603] width 30 height 17
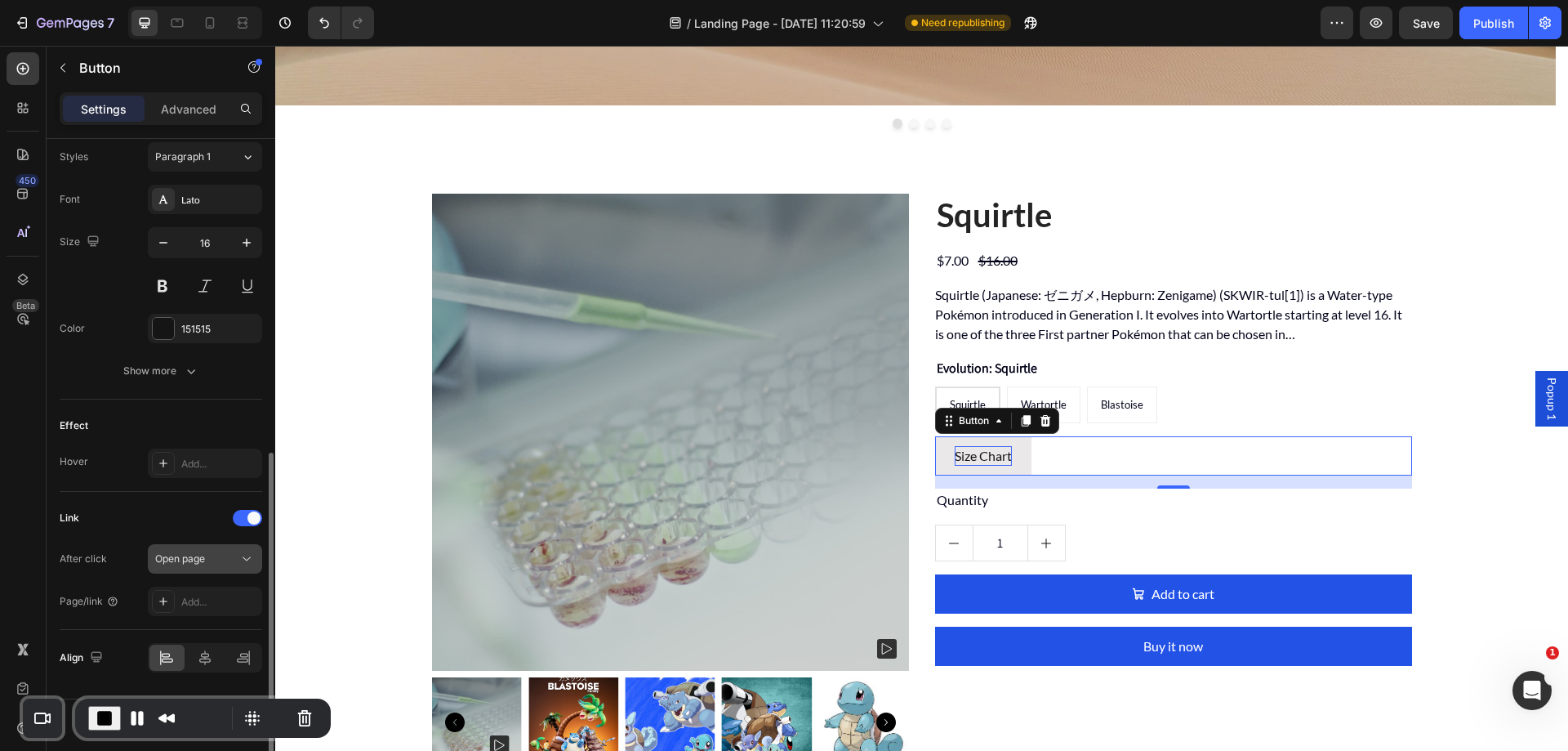
click at [176, 559] on span "Open page" at bounding box center [180, 558] width 50 height 12
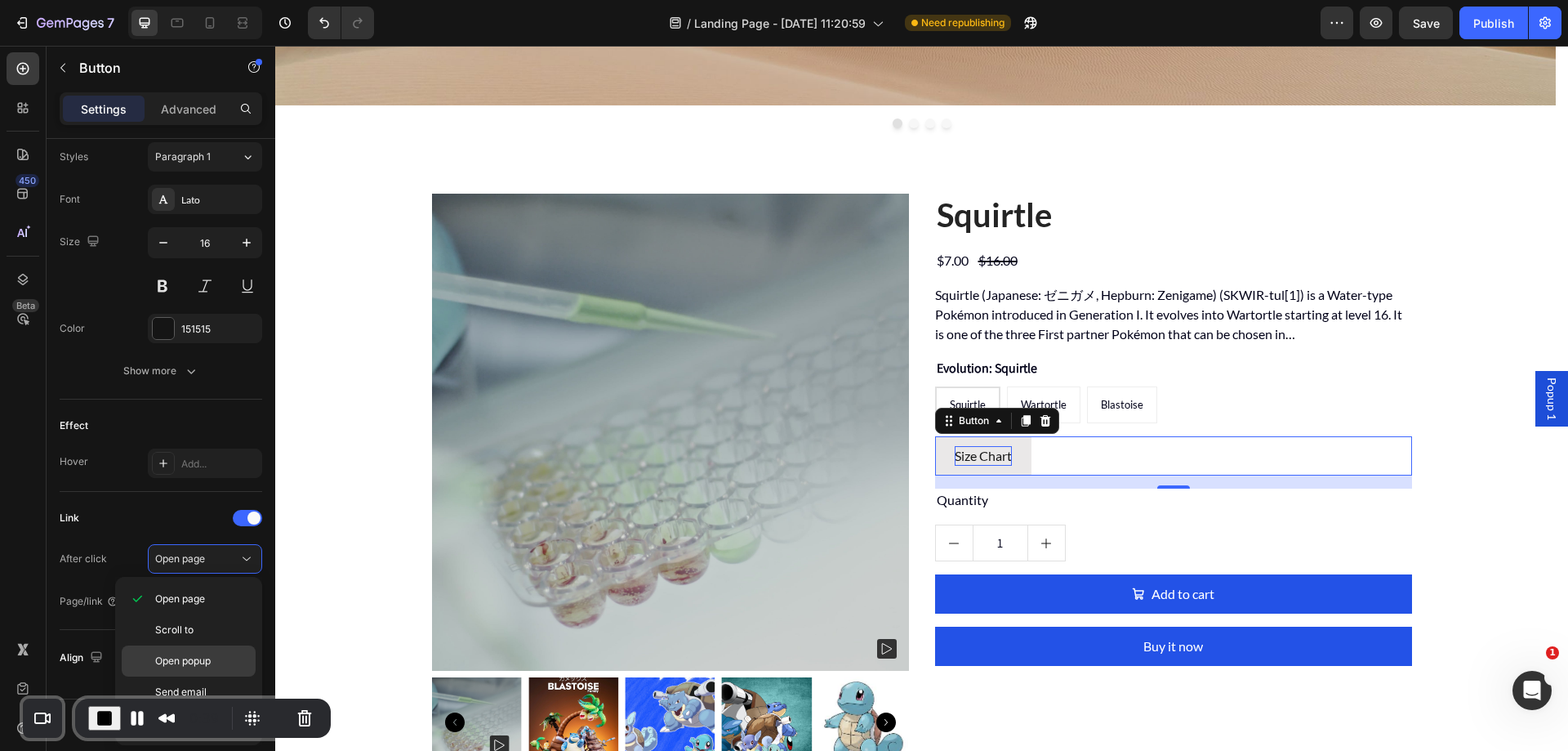
click at [186, 660] on span "Open popup" at bounding box center [183, 660] width 56 height 15
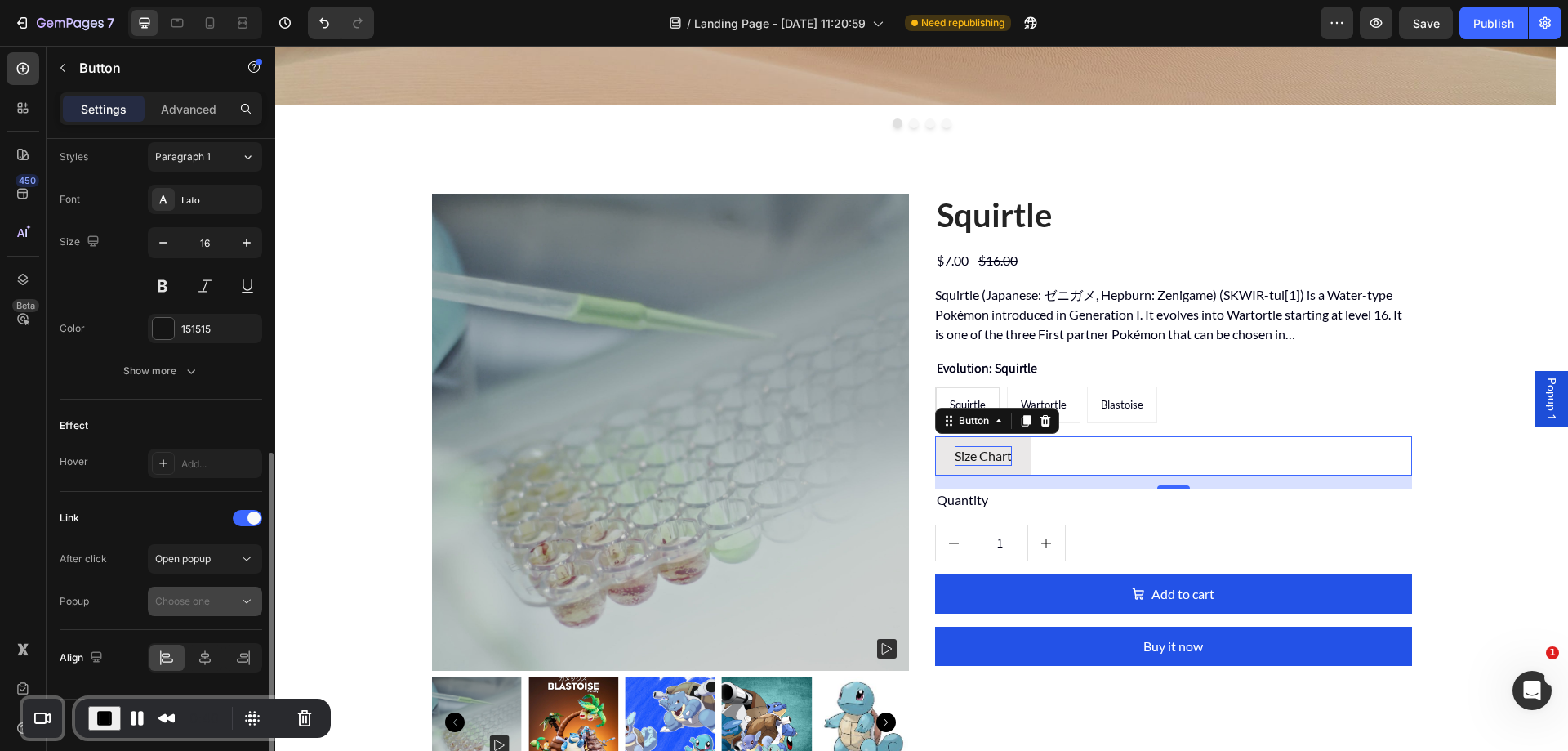
click at [202, 610] on button "Choose one" at bounding box center [205, 601] width 114 height 30
click at [176, 640] on span "Popup 1" at bounding box center [173, 641] width 36 height 15
click at [102, 713] on span "End Recording" at bounding box center [105, 718] width 19 height 19
